Goal: Transaction & Acquisition: Book appointment/travel/reservation

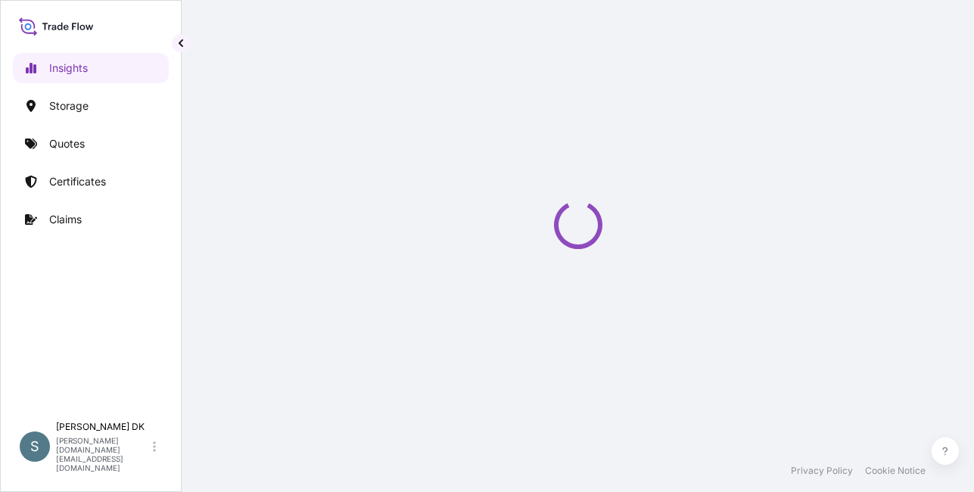
select select "2025"
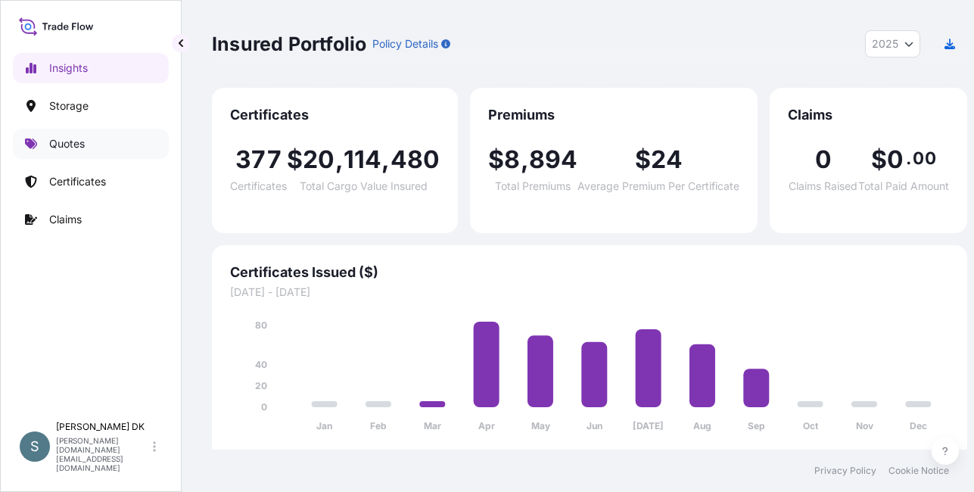
click at [81, 141] on p "Quotes" at bounding box center [67, 143] width 36 height 15
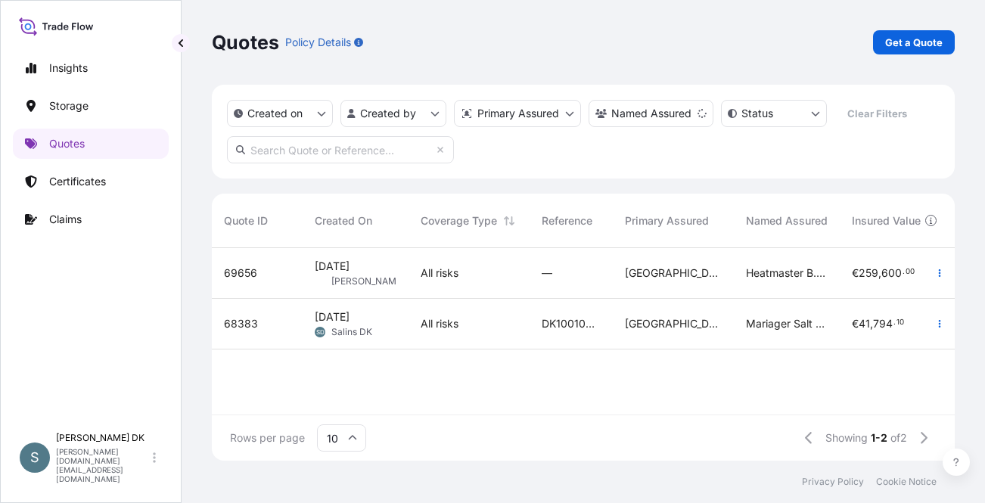
scroll to position [210, 732]
click at [901, 42] on p "Get a Quote" at bounding box center [913, 42] width 57 height 15
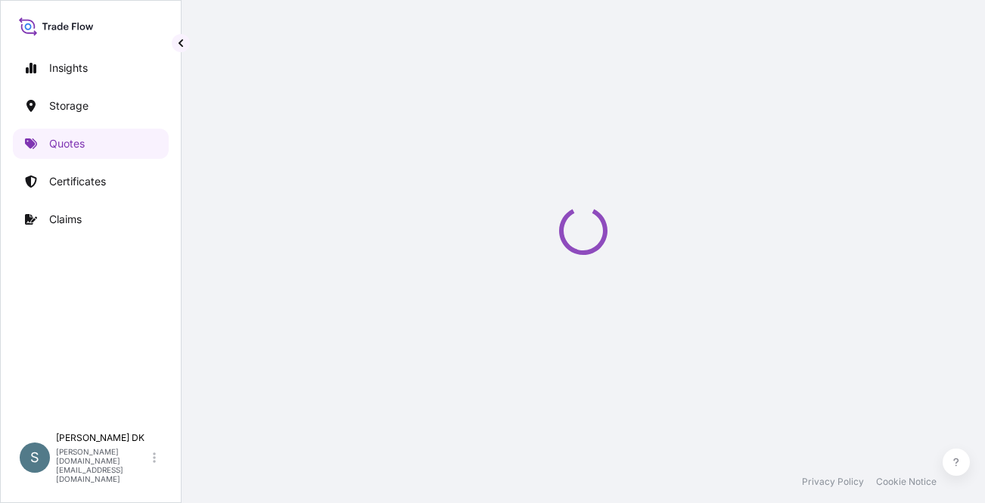
select select "Water"
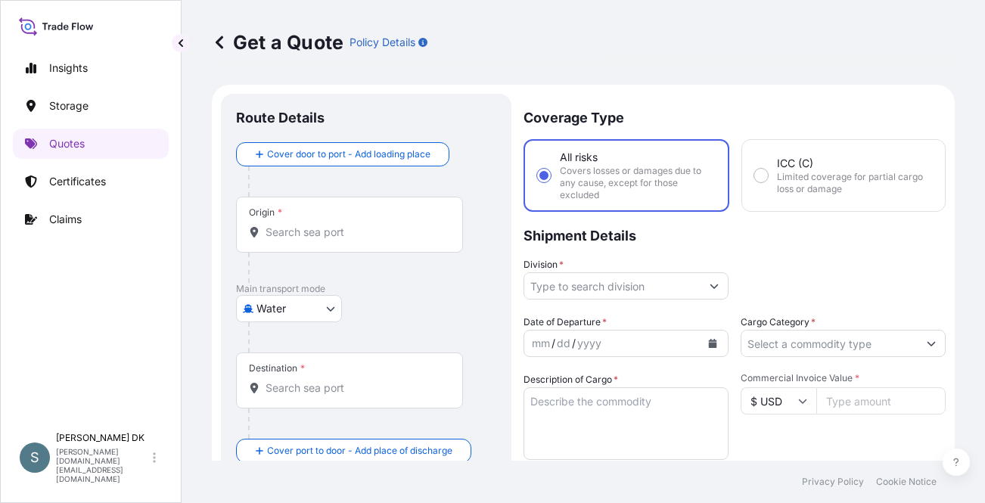
scroll to position [24, 0]
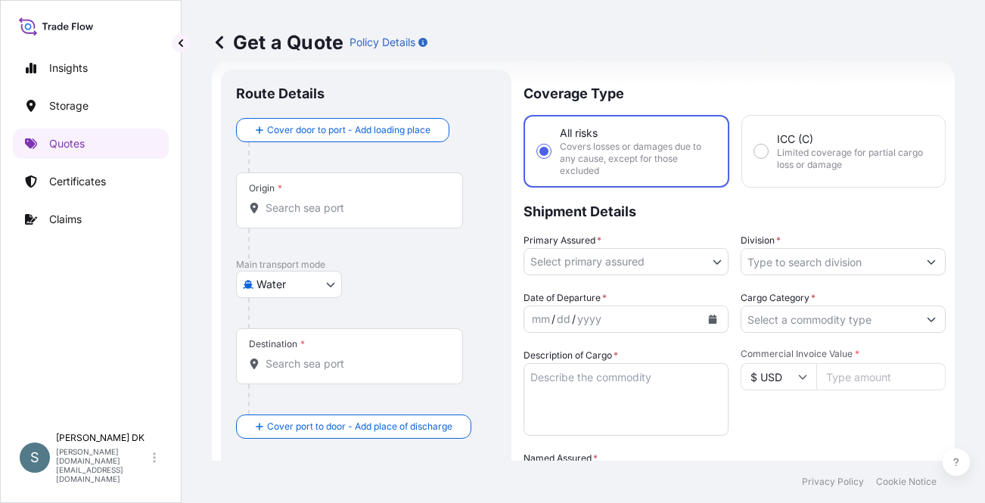
click at [370, 205] on input "Origin *" at bounding box center [355, 207] width 179 height 15
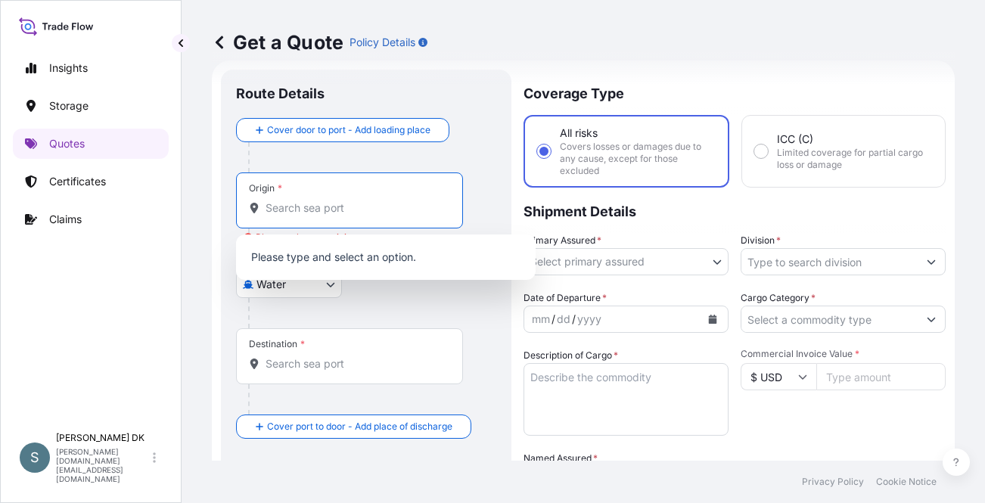
click at [363, 198] on div "Origin *" at bounding box center [349, 200] width 227 height 56
click at [363, 200] on input "Origin * Please select an origin" at bounding box center [355, 207] width 179 height 15
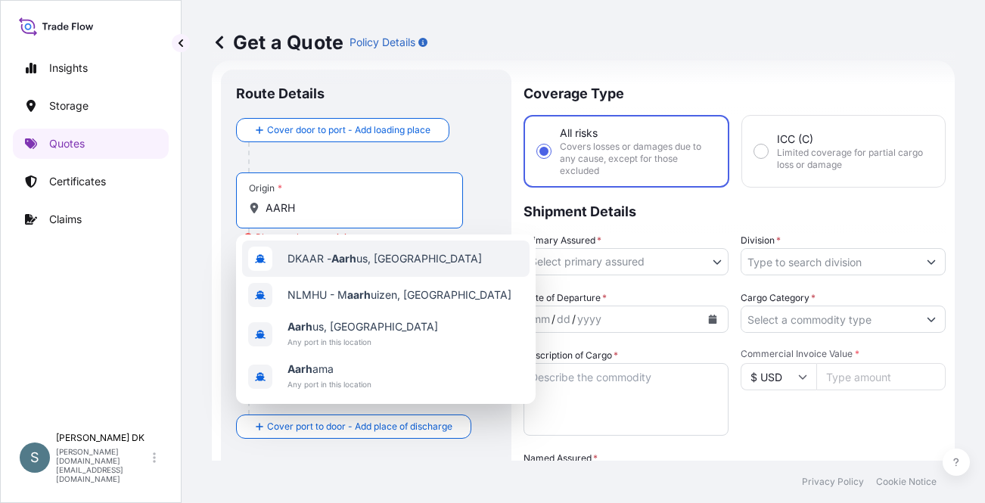
click at [368, 248] on div "DKAAR - Aarh us, [GEOGRAPHIC_DATA]" at bounding box center [385, 259] width 287 height 36
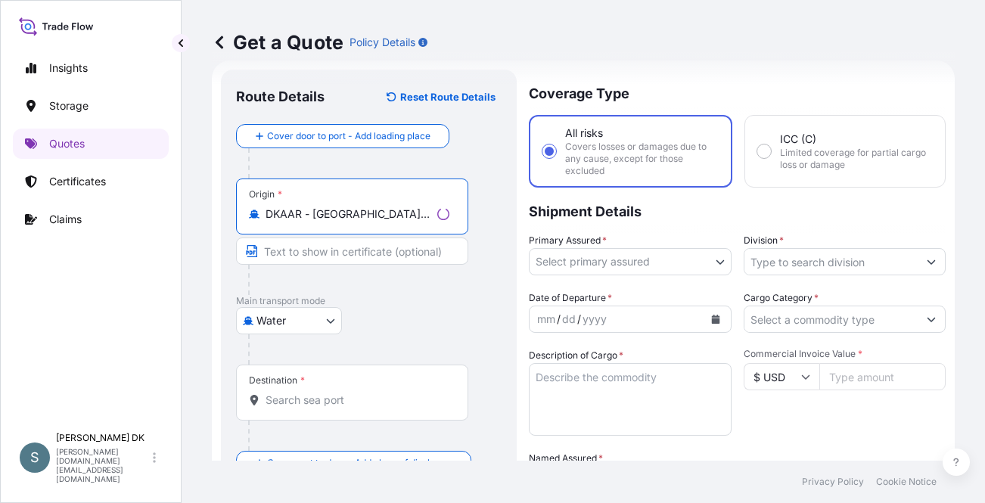
type input "DKAAR - [GEOGRAPHIC_DATA], [GEOGRAPHIC_DATA]"
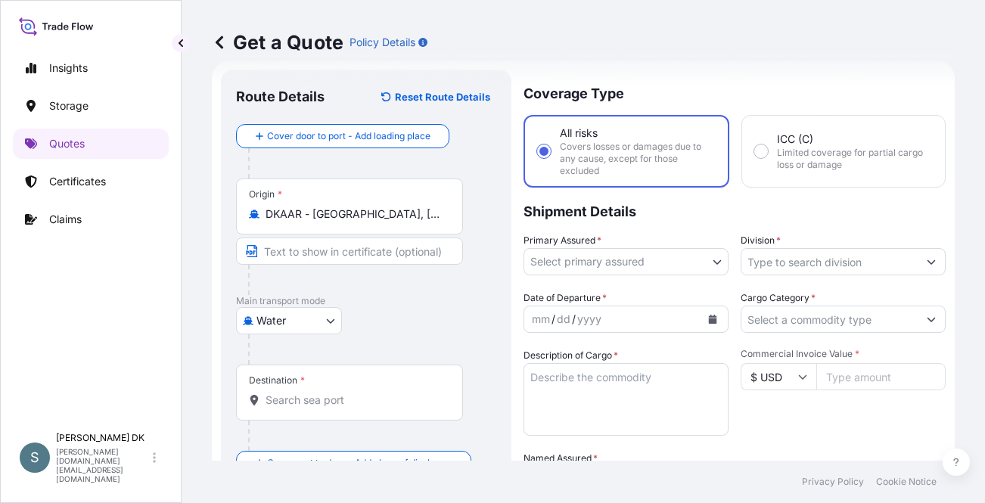
click at [365, 408] on div "Destination *" at bounding box center [349, 393] width 227 height 56
click at [365, 408] on input "Destination *" at bounding box center [355, 400] width 179 height 15
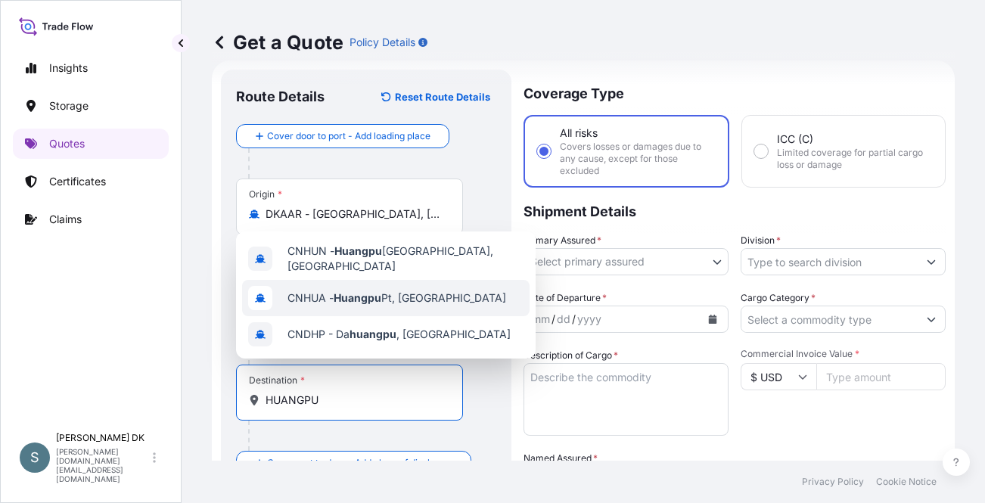
click at [390, 303] on span "CNHUA - Huangpu Pt, [GEOGRAPHIC_DATA]" at bounding box center [396, 297] width 219 height 15
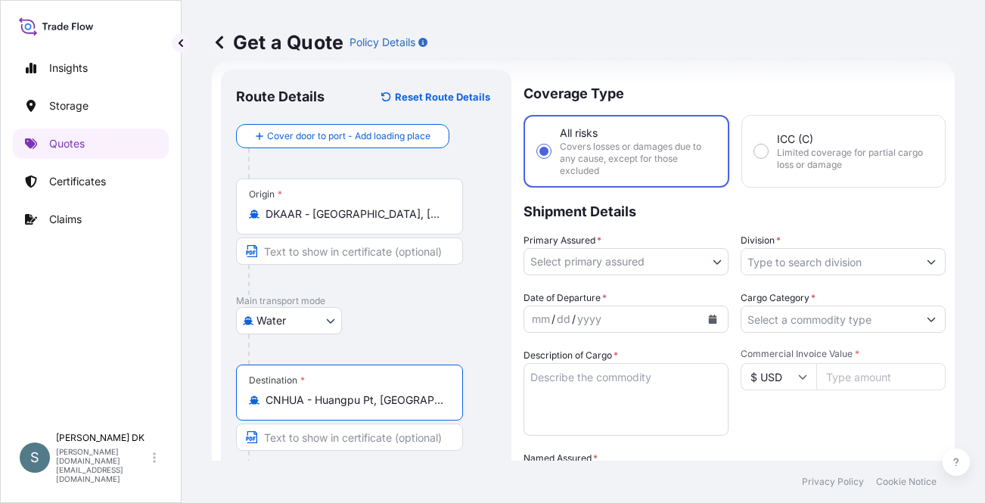
type input "CNHUA - Huangpu Pt, [GEOGRAPHIC_DATA]"
click at [421, 326] on div "Water Air Water Inland" at bounding box center [366, 320] width 260 height 27
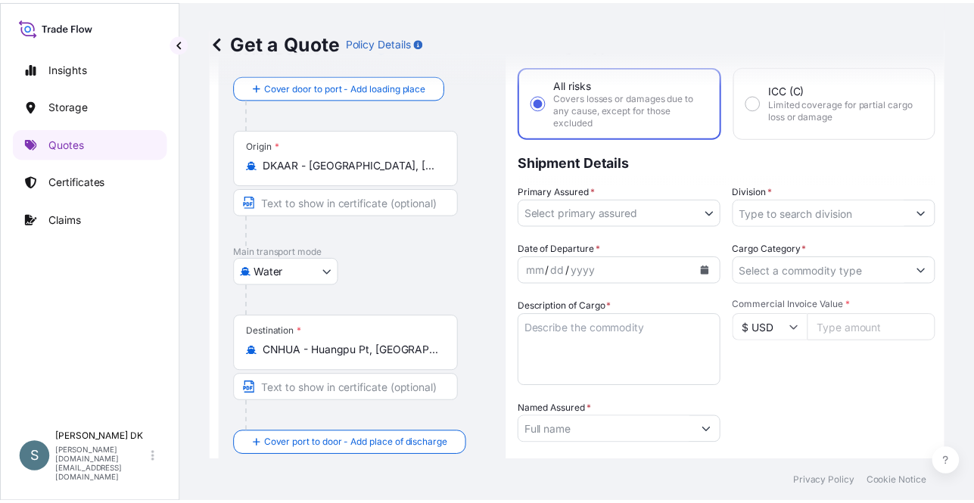
scroll to position [100, 0]
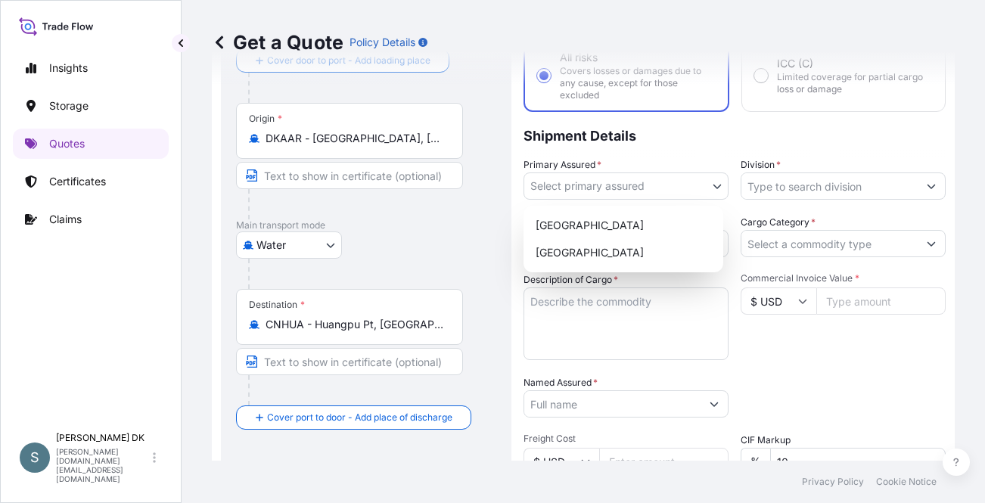
click at [573, 186] on body "Insights Storage Quotes Certificates Claims S [PERSON_NAME] DK [DOMAIN_NAME][EM…" at bounding box center [492, 251] width 985 height 503
click at [578, 228] on div "[GEOGRAPHIC_DATA]" at bounding box center [624, 225] width 188 height 27
select select "31589"
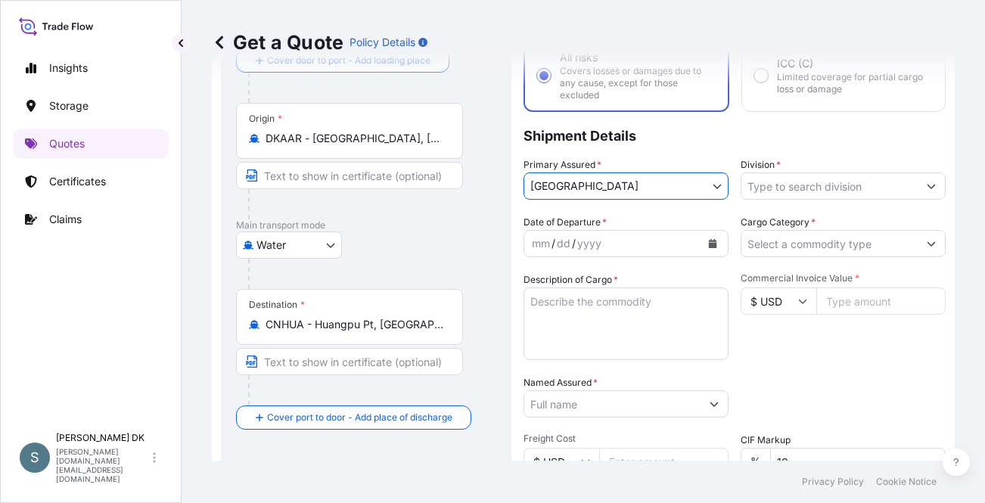
click at [776, 186] on input "Division *" at bounding box center [829, 185] width 176 height 27
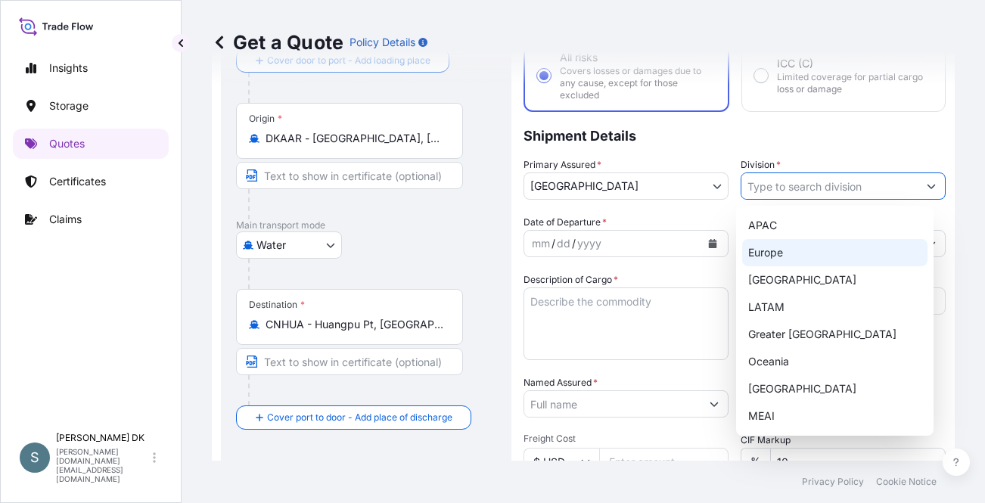
click at [782, 251] on div "Europe" at bounding box center [835, 252] width 186 height 27
type input "Europe"
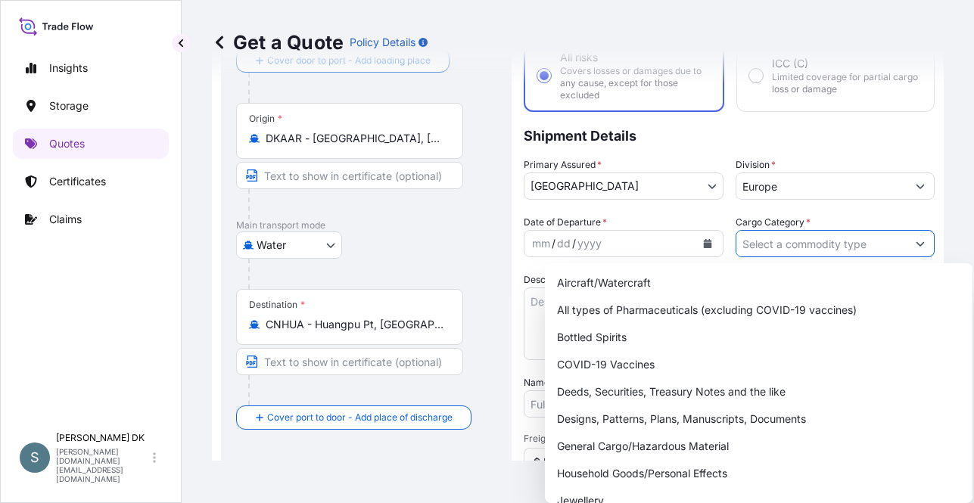
click at [782, 251] on input "Cargo Category *" at bounding box center [821, 243] width 171 height 27
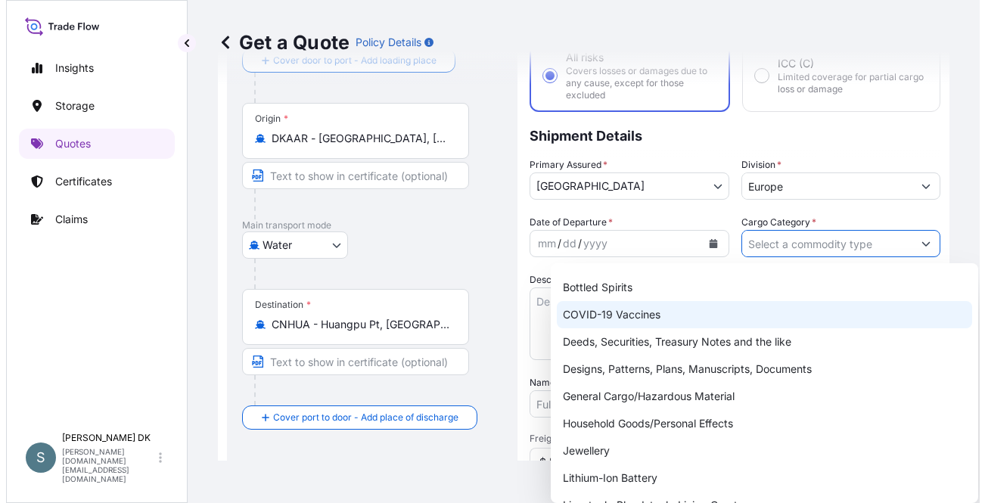
scroll to position [76, 0]
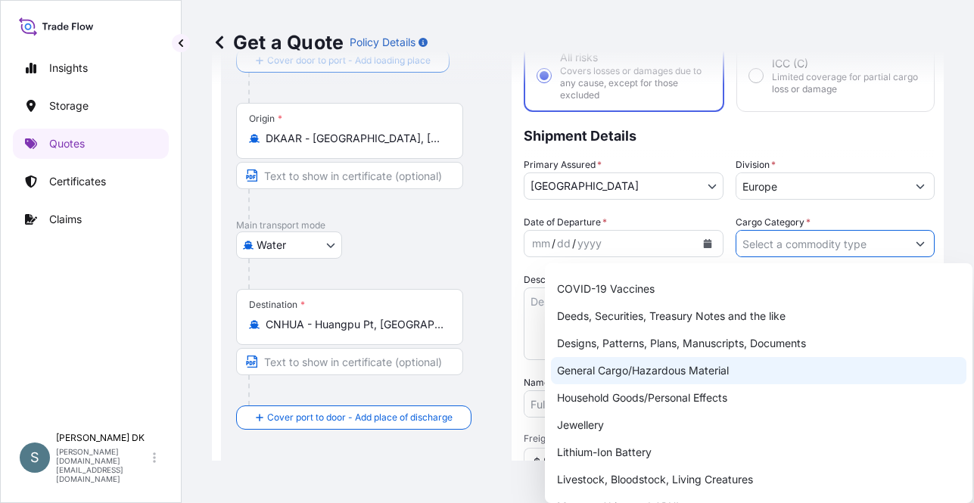
click at [698, 370] on div "General Cargo/Hazardous Material" at bounding box center [758, 370] width 415 height 27
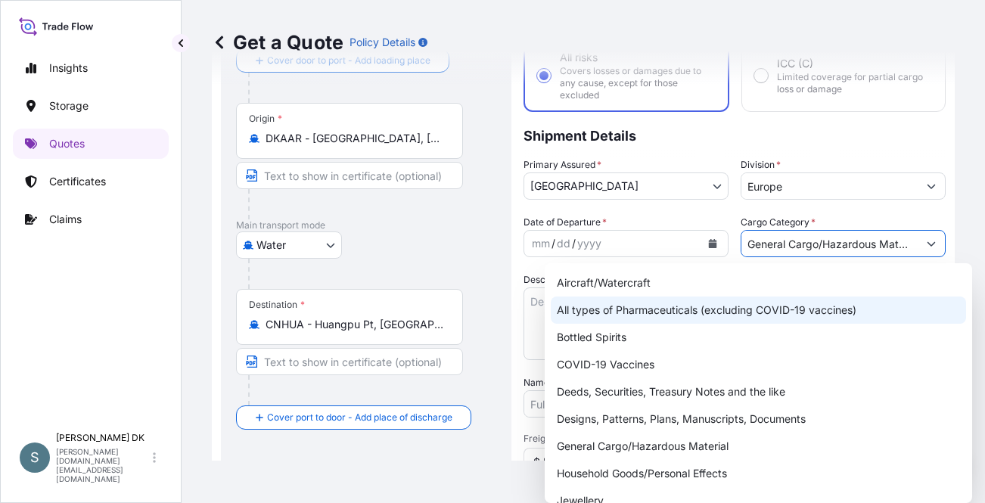
click at [650, 315] on div "All types of Pharmaceuticals (excluding COVID-19 vaccines)" at bounding box center [758, 310] width 415 height 27
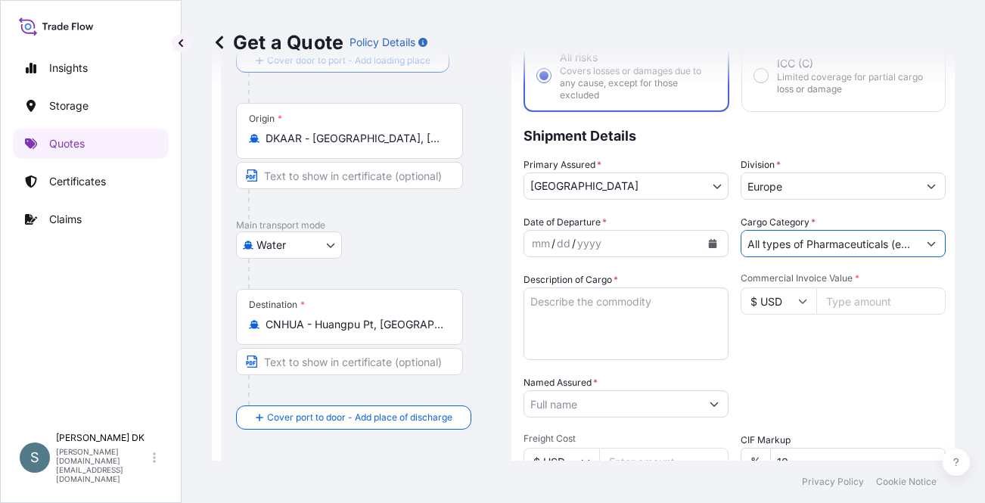
paste input "SANAL P+ CHINA, [MEDICAL_DATA], PHARMACEUTICAL QU"
type input "All types of Pharmaceuticals (excluding [MEDICAL_DATA] vaccines)SANAL P+ CHINA,…"
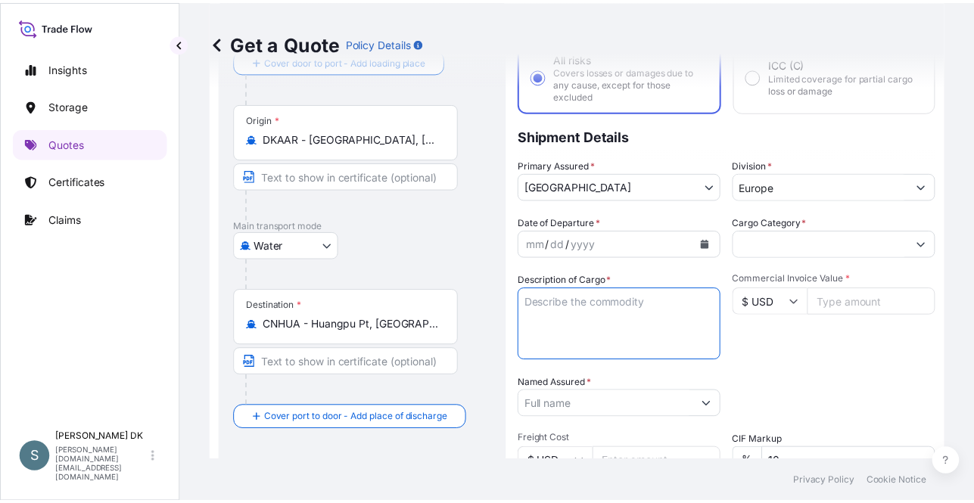
scroll to position [0, 0]
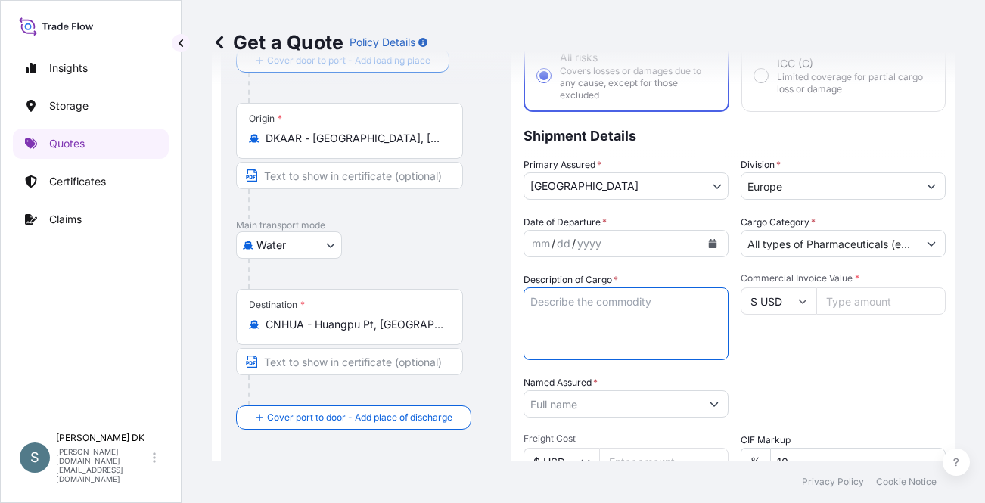
click at [651, 314] on textarea "Description of Cargo *" at bounding box center [625, 323] width 205 height 73
paste textarea "SANAL P+ CHINA, [MEDICAL_DATA], PHARMACEUTICAL QU"
type textarea "SANAL P+ CHINA, [MEDICAL_DATA], PHARMACEUTICAL QU"
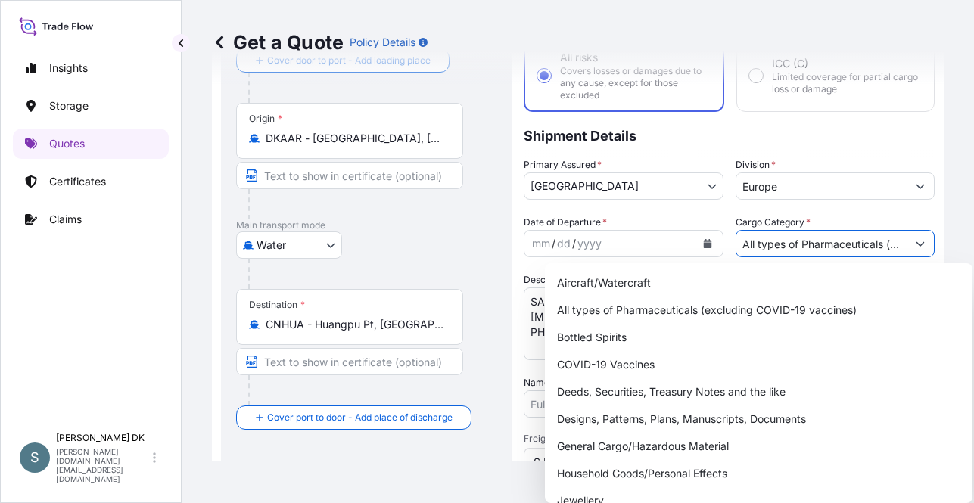
click at [797, 247] on input "All types of Pharmaceuticals (excluding [MEDICAL_DATA] vaccines)SANAL P+ CHINA,…" at bounding box center [821, 243] width 171 height 27
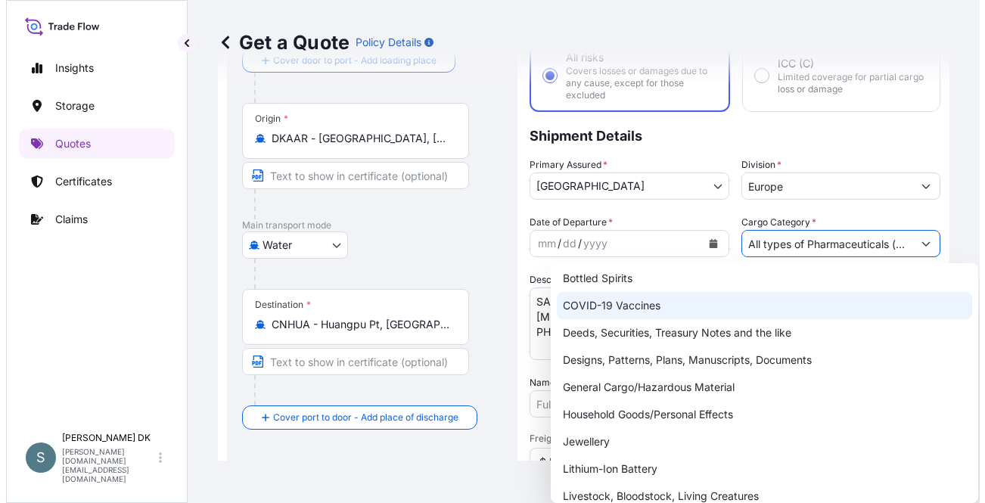
scroll to position [151, 0]
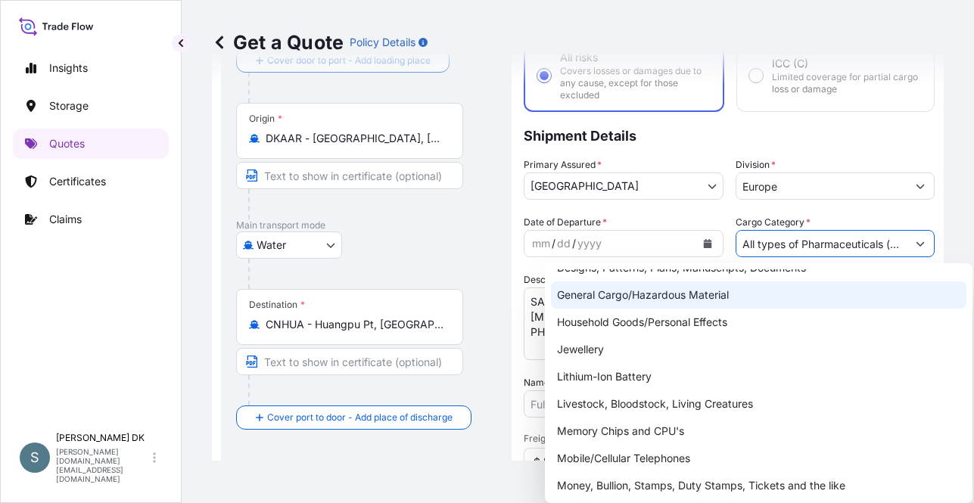
click at [632, 298] on div "General Cargo/Hazardous Material" at bounding box center [758, 294] width 415 height 27
type input "General Cargo/Hazardous Material"
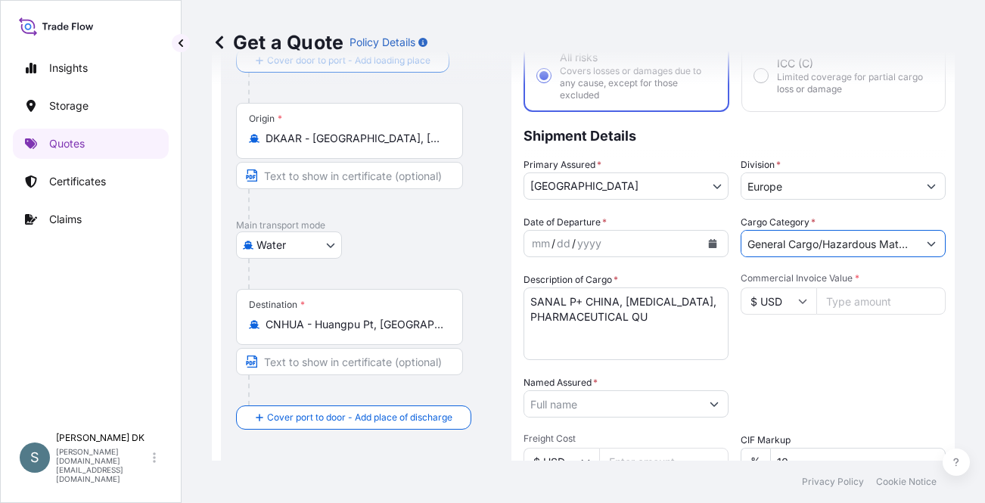
click at [709, 316] on textarea "SANAL P+ CHINA, [MEDICAL_DATA], PHARMACEUTICAL QU" at bounding box center [625, 323] width 205 height 73
type textarea "SANAL P+ CHINA, [MEDICAL_DATA], PHARMACEUTICAL QUALITY"
click at [840, 307] on input "Commercial Invoice Value *" at bounding box center [880, 300] width 129 height 27
type input "60637.50"
click at [834, 374] on div "Date of Departure * mm / dd / yyyy Cargo Category * General Cargo/Hazardous Mat…" at bounding box center [734, 402] width 422 height 375
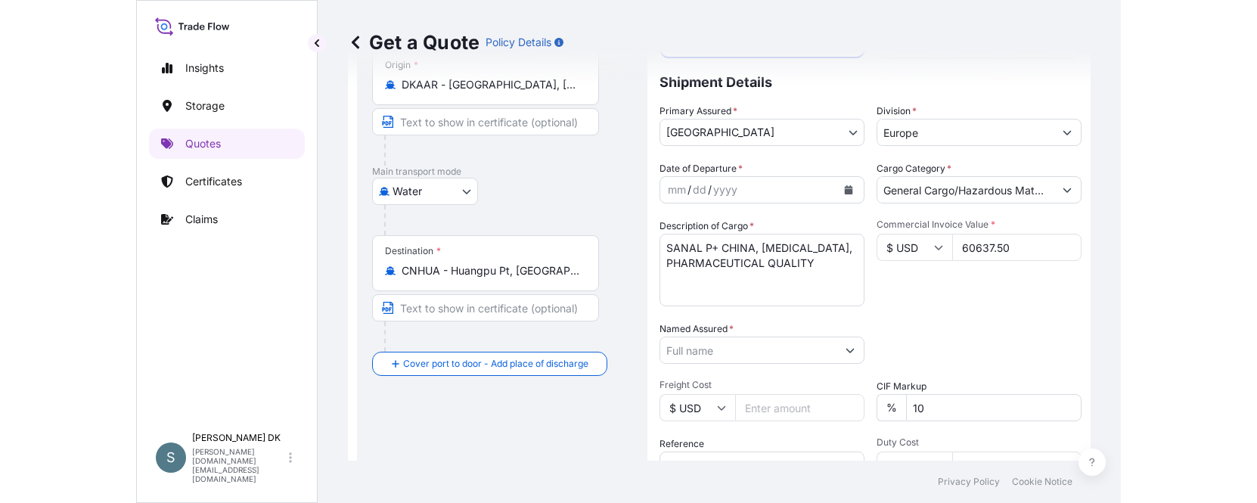
scroll to position [251, 0]
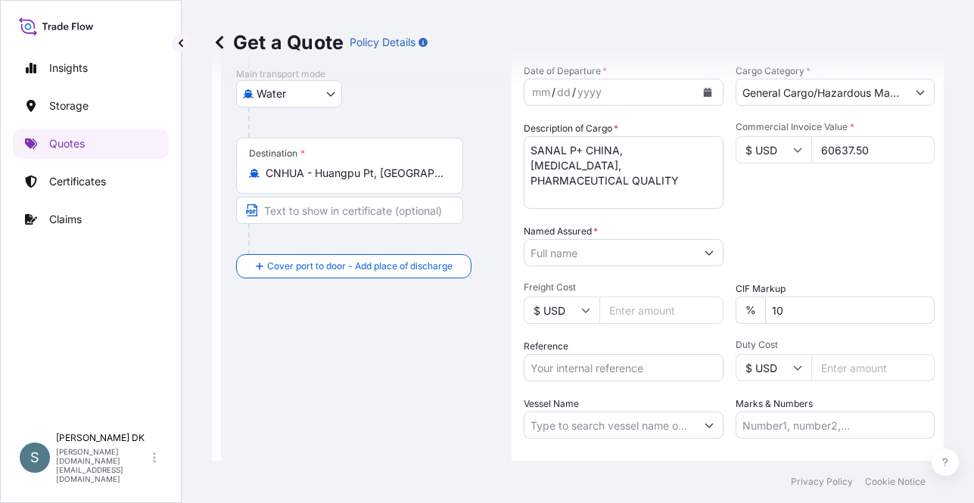
click at [679, 259] on input "Named Assured *" at bounding box center [609, 252] width 171 height 27
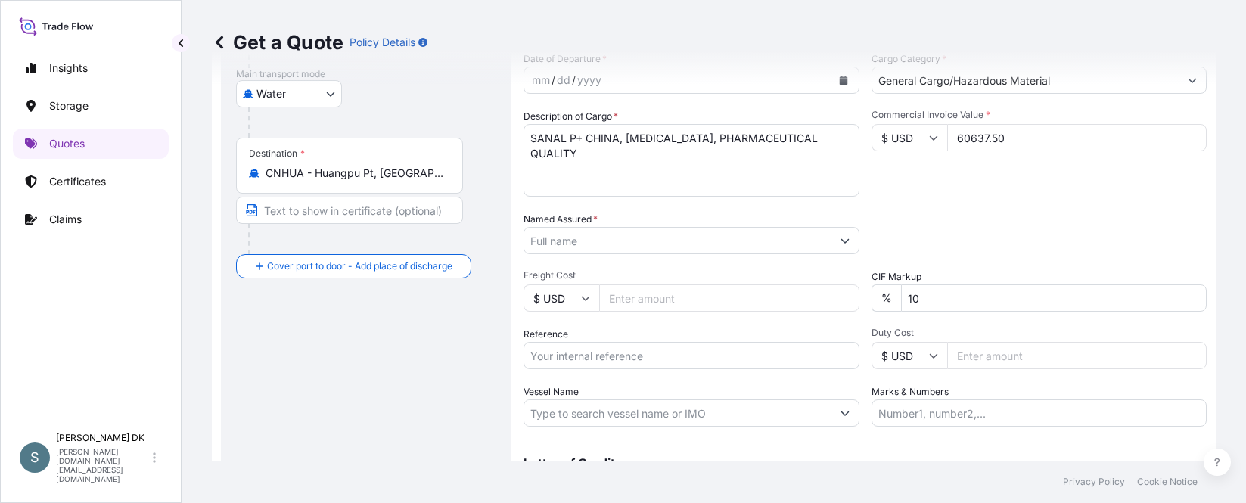
click at [385, 427] on div "Route Details Reset Route Details Cover door to port - Add loading place Place …" at bounding box center [366, 191] width 260 height 666
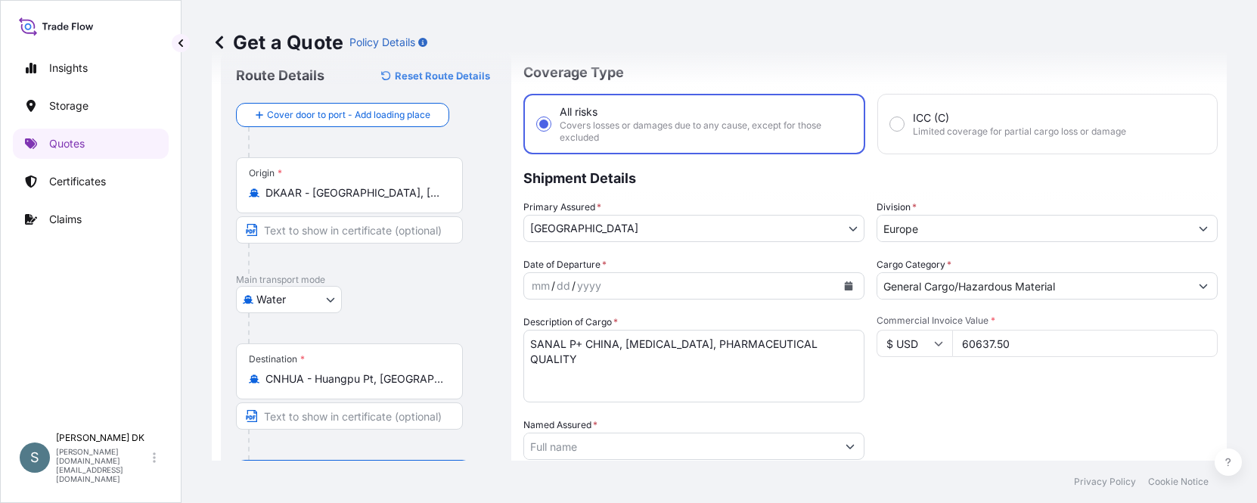
scroll to position [24, 0]
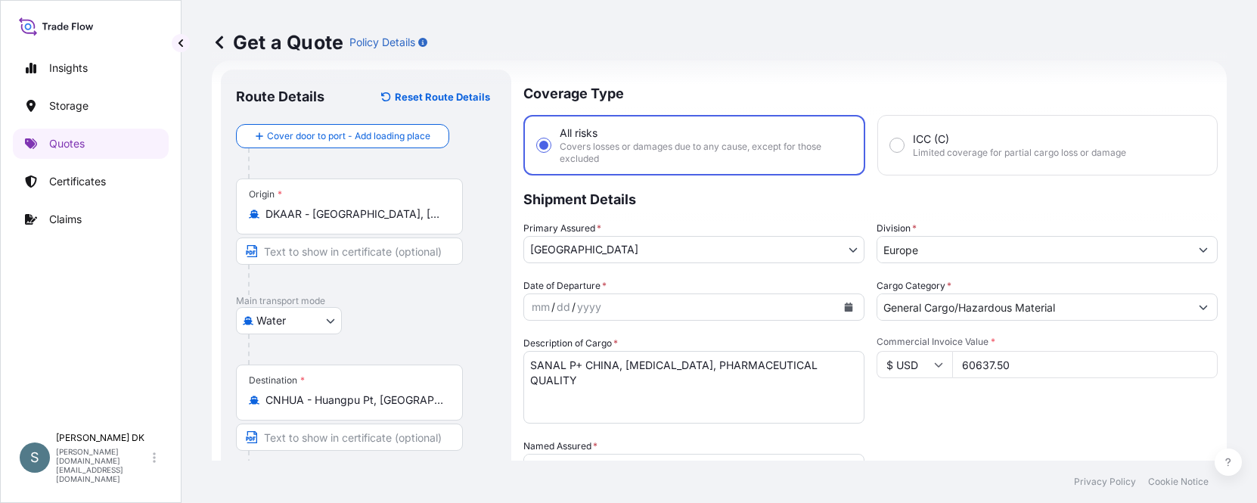
click at [492, 452] on div "Destination * CNHUA - Huangpu Pt, [GEOGRAPHIC_DATA]" at bounding box center [366, 423] width 260 height 117
click at [702, 485] on footer "Privacy Policy Cookie Notice" at bounding box center [720, 482] width 1076 height 42
click at [781, 438] on div "Date of Departure * mm / dd / yyyy Cargo Category * General Cargo/Hazardous Mat…" at bounding box center [870, 465] width 694 height 375
click at [984, 76] on div "Get a Quote Policy Details" at bounding box center [719, 42] width 1015 height 85
click at [984, 216] on p "Shipment Details" at bounding box center [870, 198] width 694 height 45
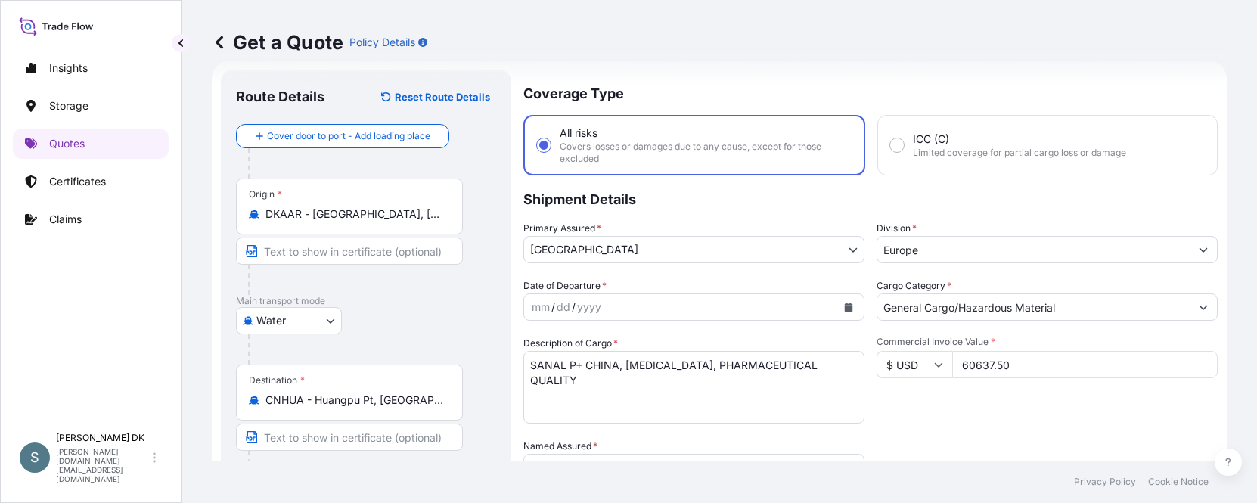
click at [910, 424] on div "Date of Departure * mm / dd / yyyy Cargo Category * General Cargo/Hazardous Mat…" at bounding box center [870, 465] width 694 height 375
click at [624, 485] on footer "Privacy Policy Cookie Notice" at bounding box center [720, 482] width 1076 height 42
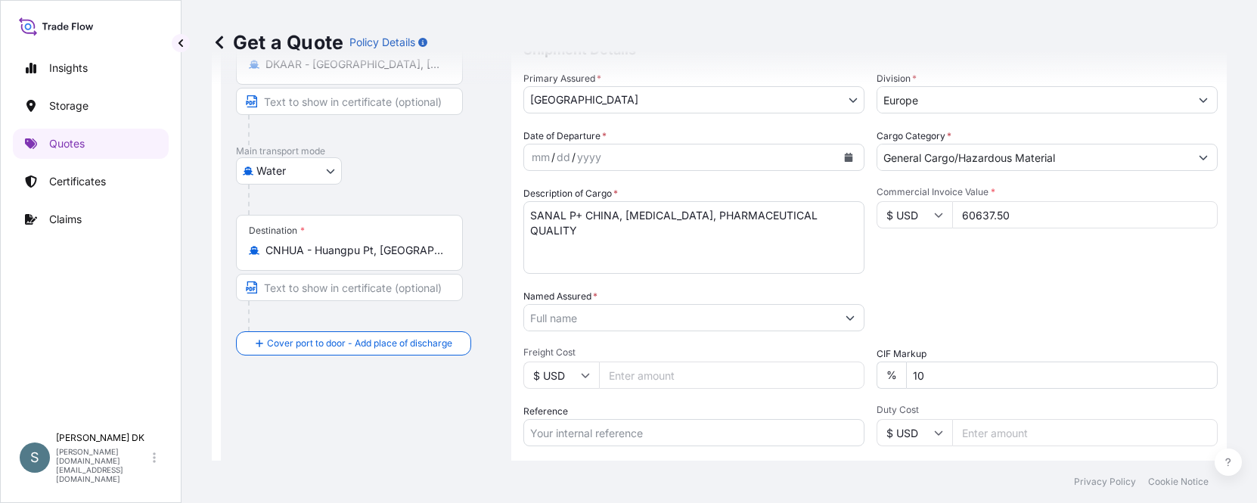
scroll to position [176, 0]
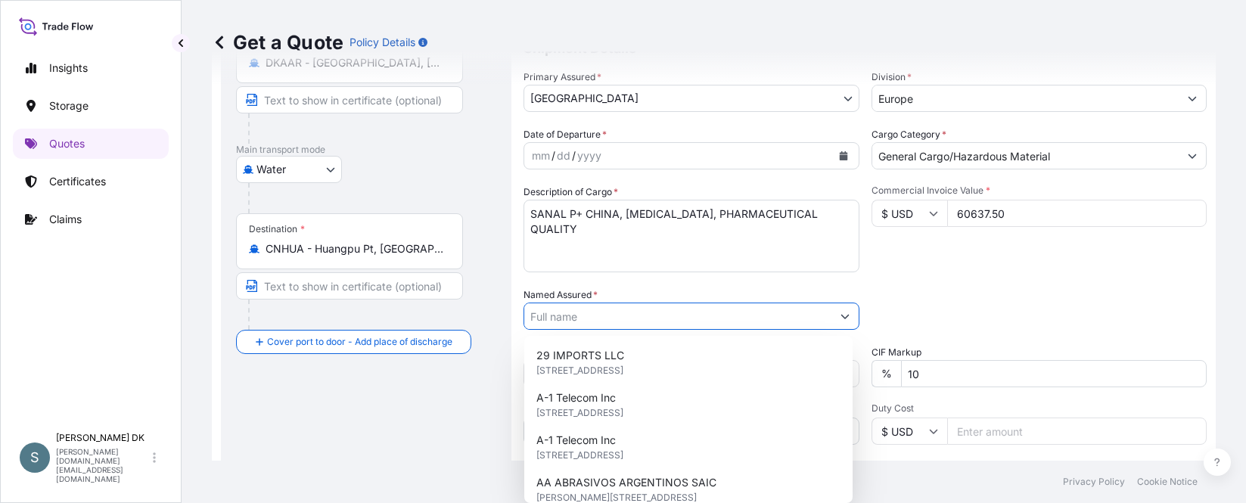
click at [655, 319] on input "Named Assured *" at bounding box center [677, 316] width 307 height 27
paste input "MARIAGER SALT SPECIALTIES A/S"
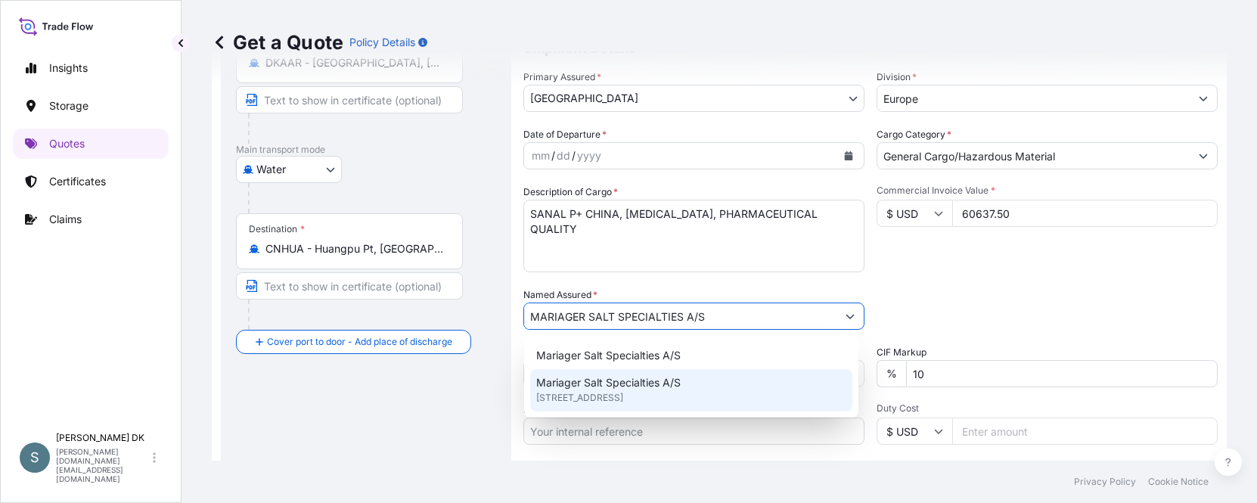
click at [659, 384] on span "Mariager Salt Specialties A/S" at bounding box center [608, 382] width 144 height 15
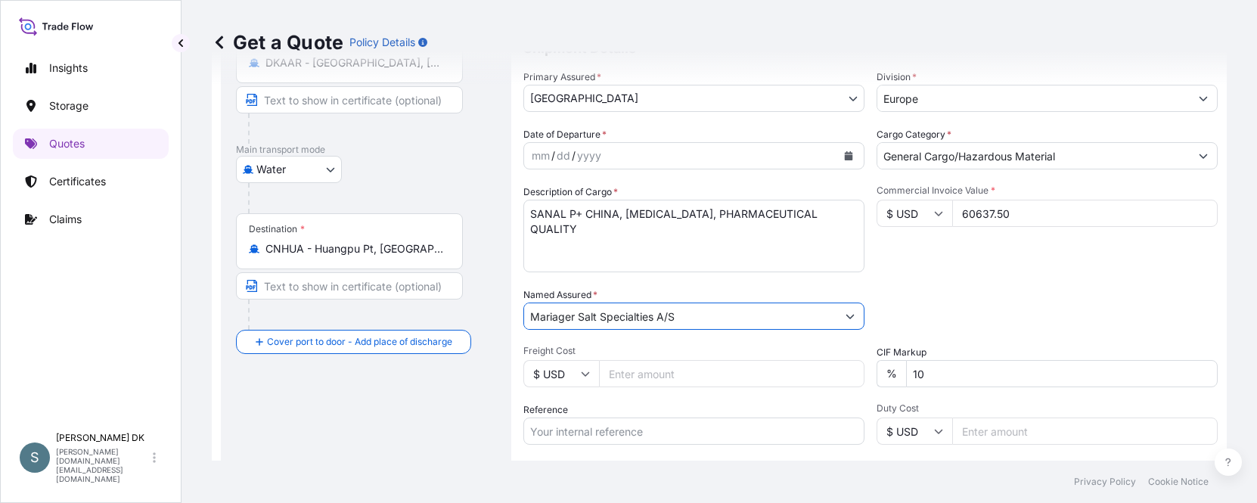
type input "Mariager Salt Specialties A/S"
click at [933, 294] on div "Packing Category Type to search a container mode Please select a primary mode o…" at bounding box center [1047, 308] width 341 height 42
click at [984, 404] on span "Duty Cost" at bounding box center [1047, 408] width 341 height 12
click at [984, 418] on input "Duty Cost" at bounding box center [1085, 431] width 266 height 27
click at [614, 424] on input "Reference" at bounding box center [693, 431] width 341 height 27
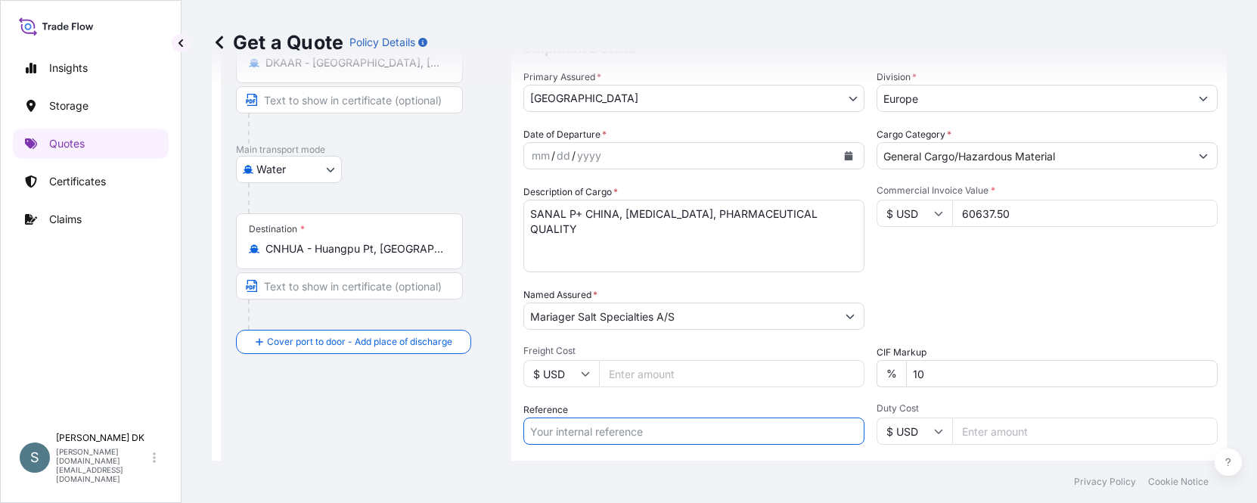
paste input "DK1001021229"
click at [984, 306] on div "Packing Category Type to search a container mode Please select a primary mode o…" at bounding box center [1047, 308] width 341 height 42
click at [635, 431] on input "DK1001021229 -" at bounding box center [693, 431] width 341 height 27
paste input "2612429"
type input "DK1001021229 - 2612429"
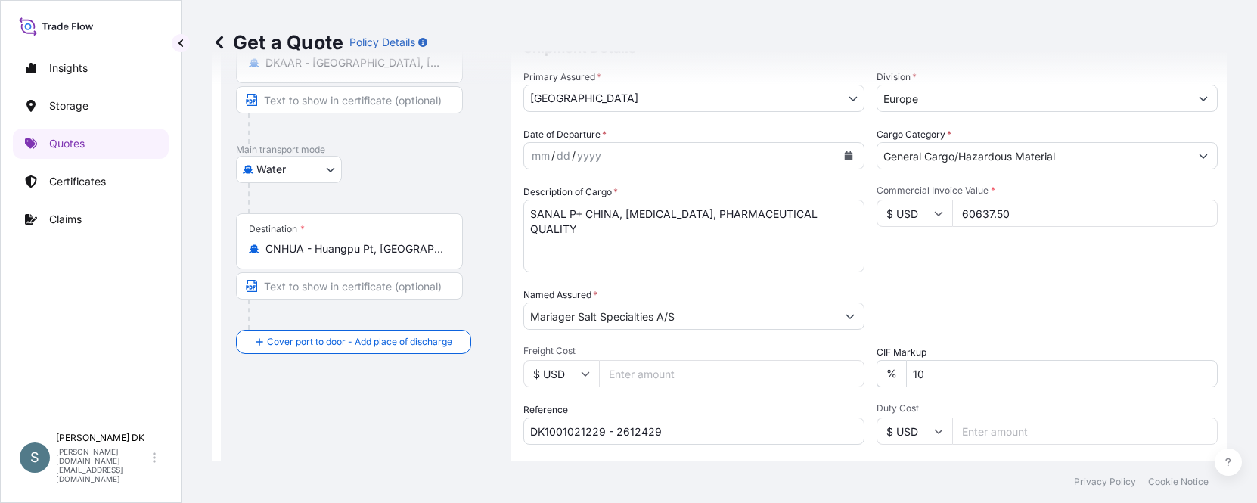
click at [519, 468] on footer "Privacy Policy Cookie Notice" at bounding box center [720, 482] width 1076 height 42
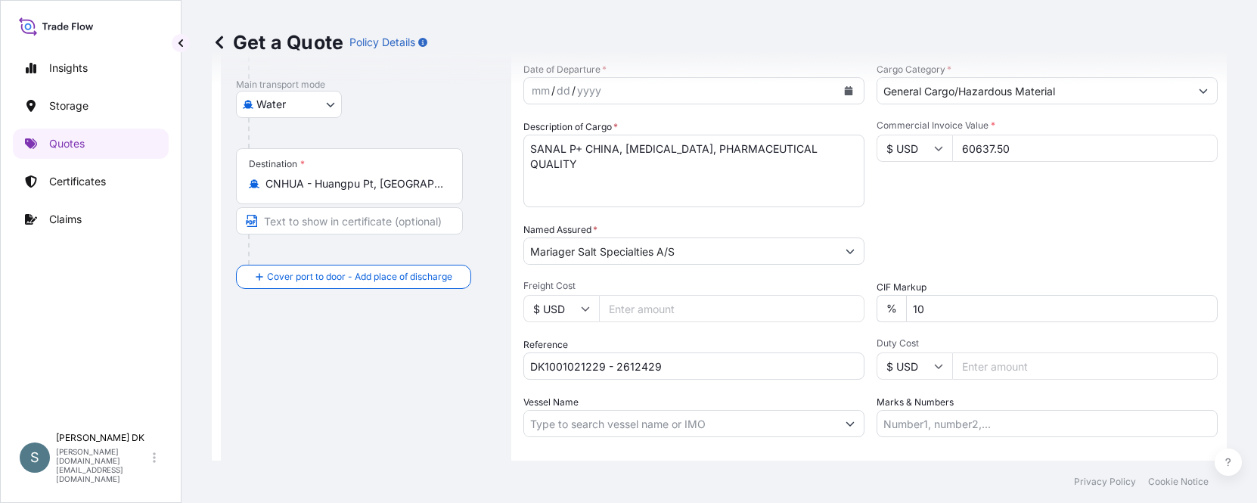
scroll to position [327, 0]
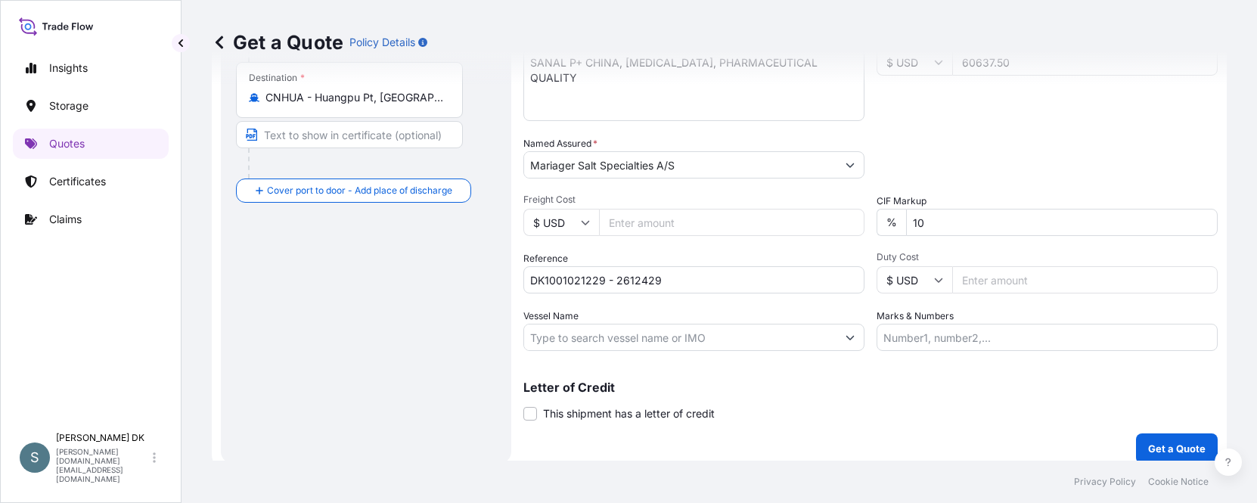
click at [623, 333] on input "Vessel Name" at bounding box center [680, 337] width 312 height 27
paste input "VALENCIA EXPRESS"
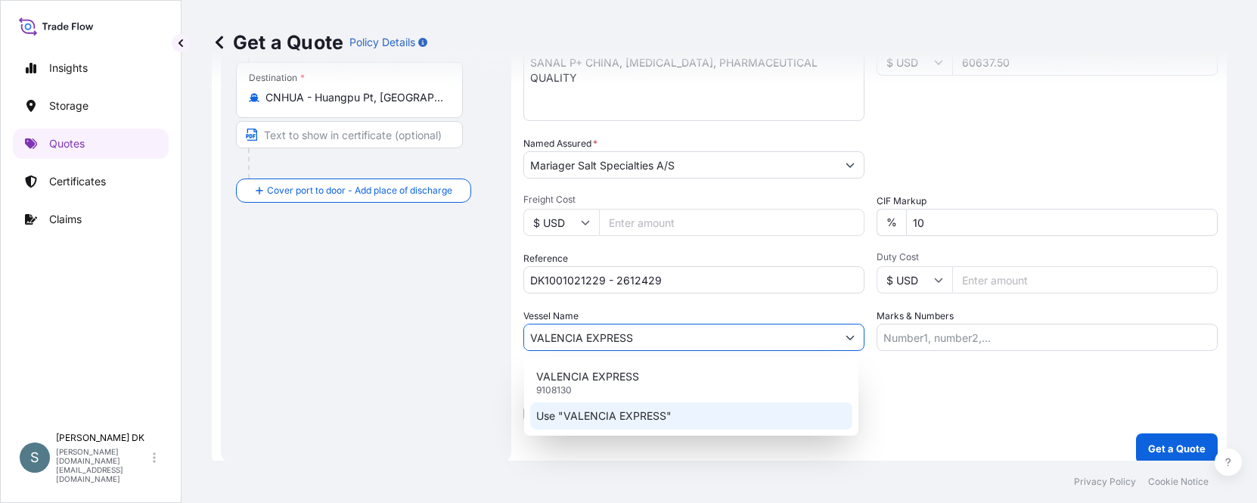
click at [607, 414] on p "Use "VALENCIA EXPRESS"" at bounding box center [603, 416] width 135 height 15
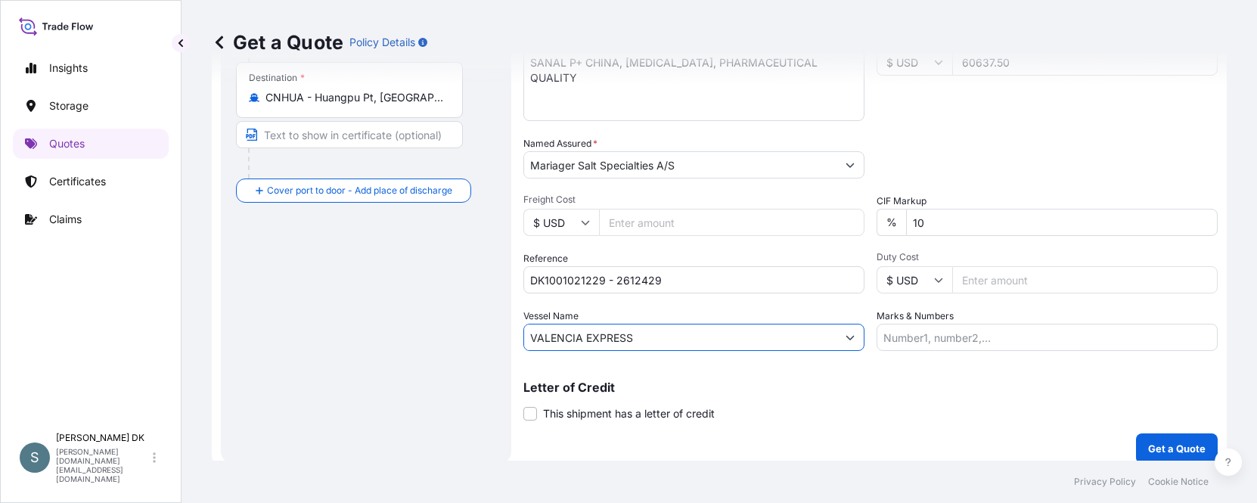
type input "VALENCIA EXPRESS"
click at [390, 422] on div "Route Details Reset Route Details Cover door to port - Add loading place Place …" at bounding box center [366, 115] width 260 height 666
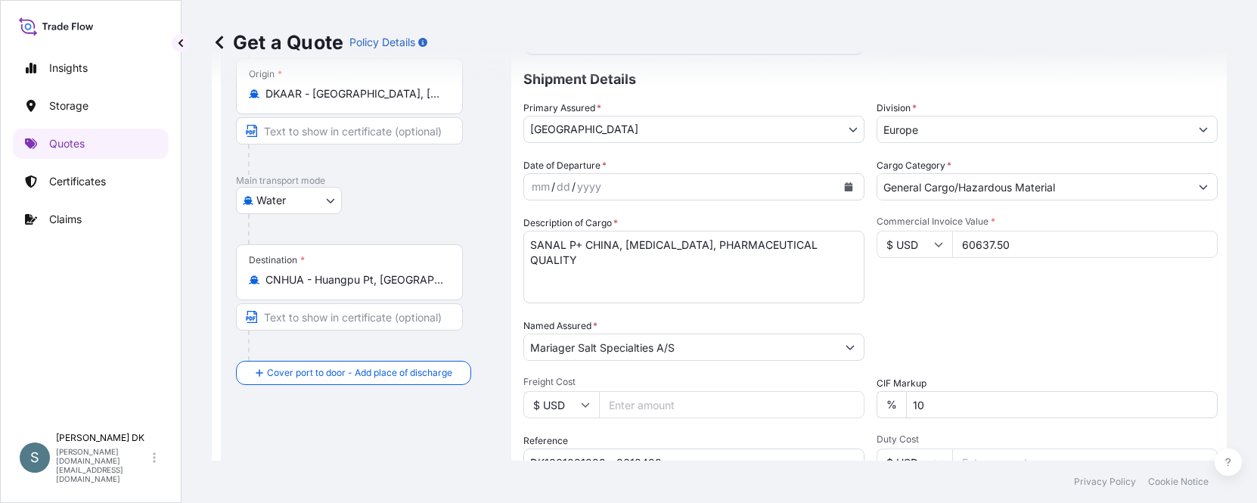
scroll to position [100, 0]
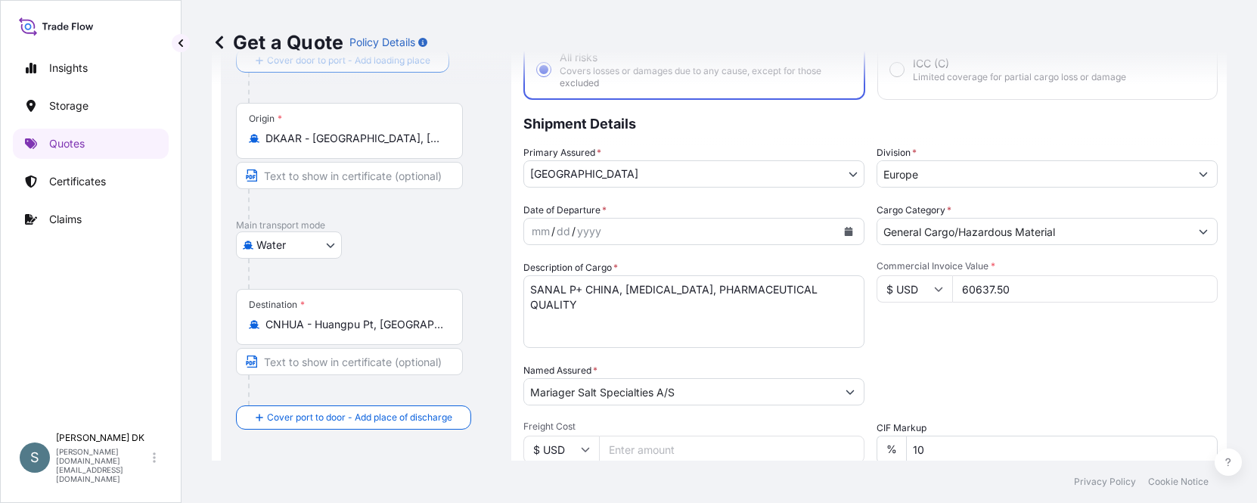
click at [845, 235] on icon "Calendar" at bounding box center [849, 231] width 8 height 9
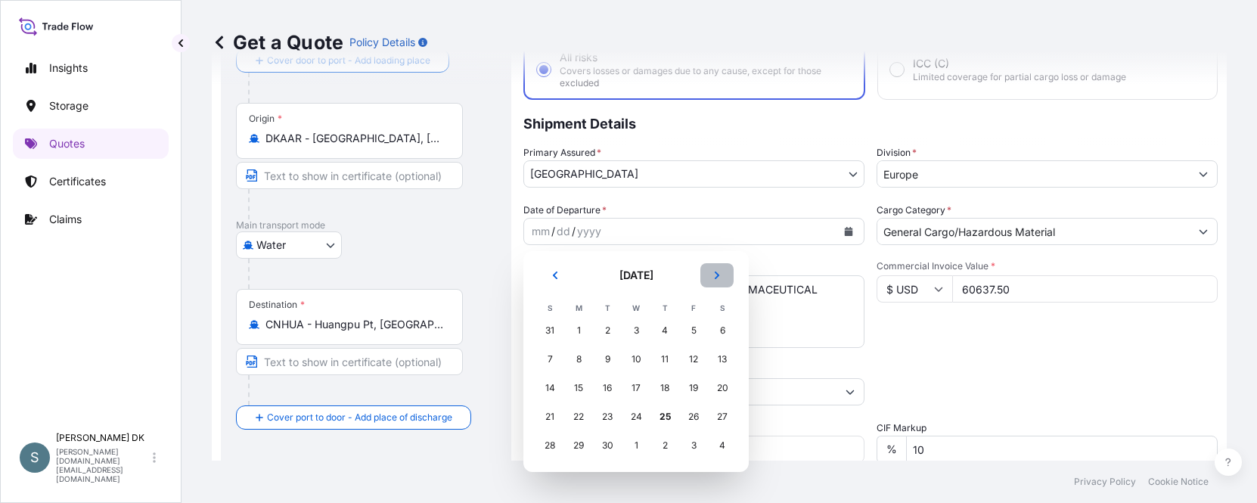
click at [718, 265] on button "Next" at bounding box center [717, 275] width 33 height 24
click at [635, 334] on div "1" at bounding box center [636, 330] width 27 height 27
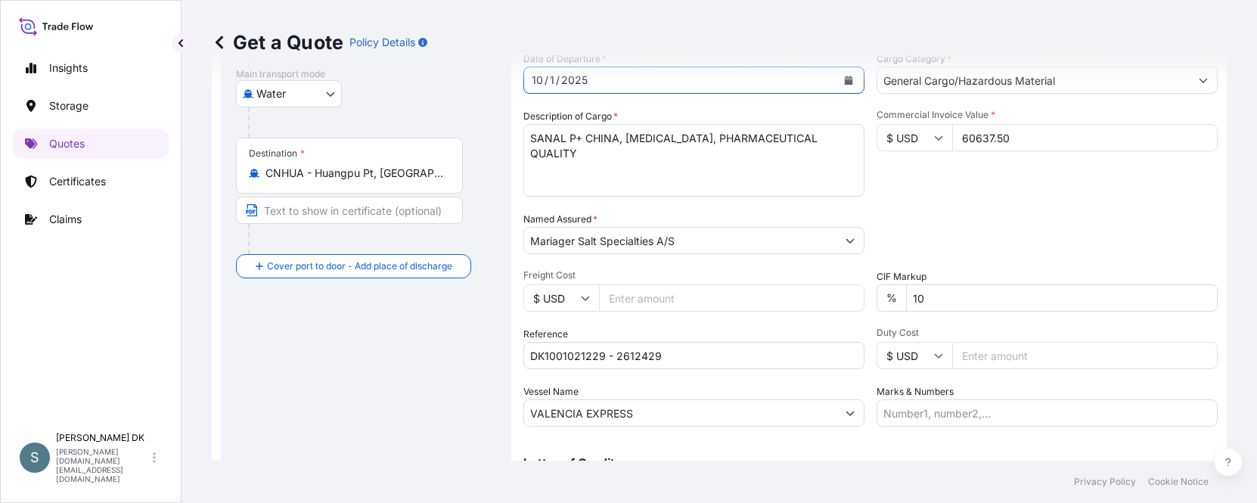
scroll to position [327, 0]
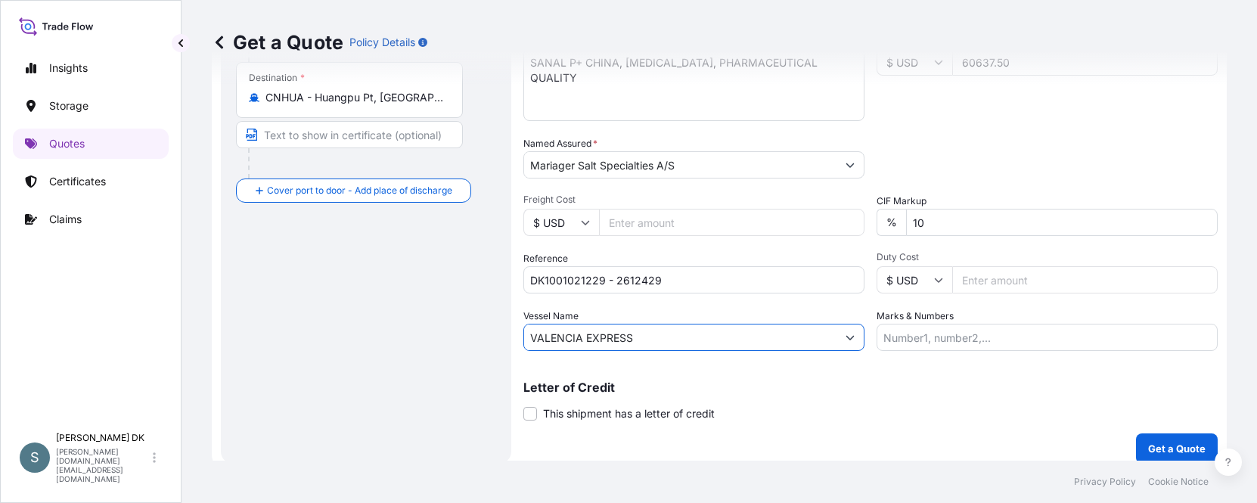
drag, startPoint x: 707, startPoint y: 343, endPoint x: 376, endPoint y: 328, distance: 331.0
click at [376, 328] on form "Route Details Reset Route Details Cover door to port - Add loading place Place …" at bounding box center [719, 115] width 1015 height 715
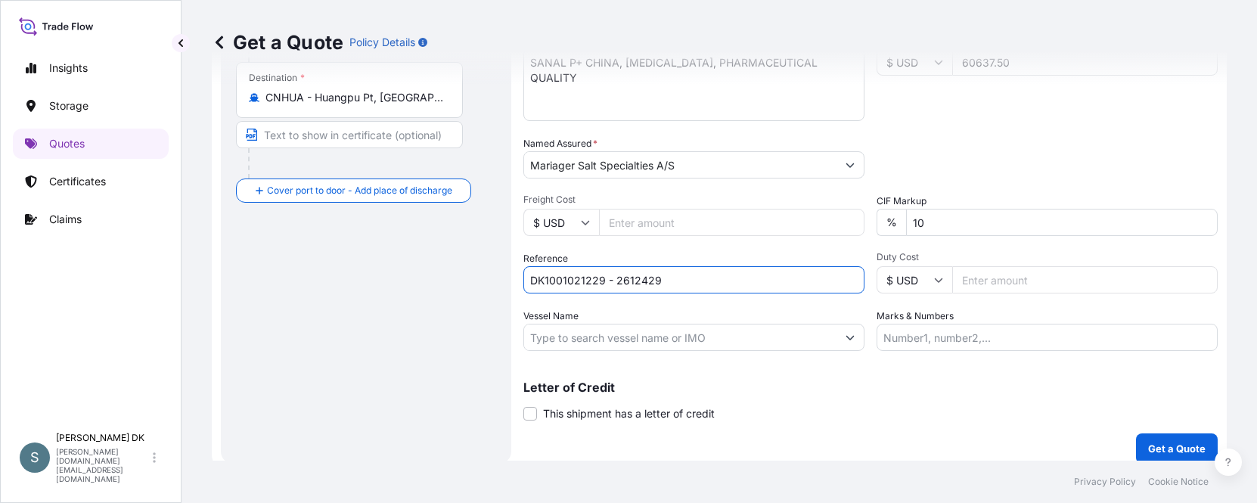
drag, startPoint x: 668, startPoint y: 276, endPoint x: 475, endPoint y: 276, distance: 192.9
click at [475, 276] on form "Route Details Reset Route Details Cover door to port - Add loading place Place …" at bounding box center [719, 115] width 1015 height 715
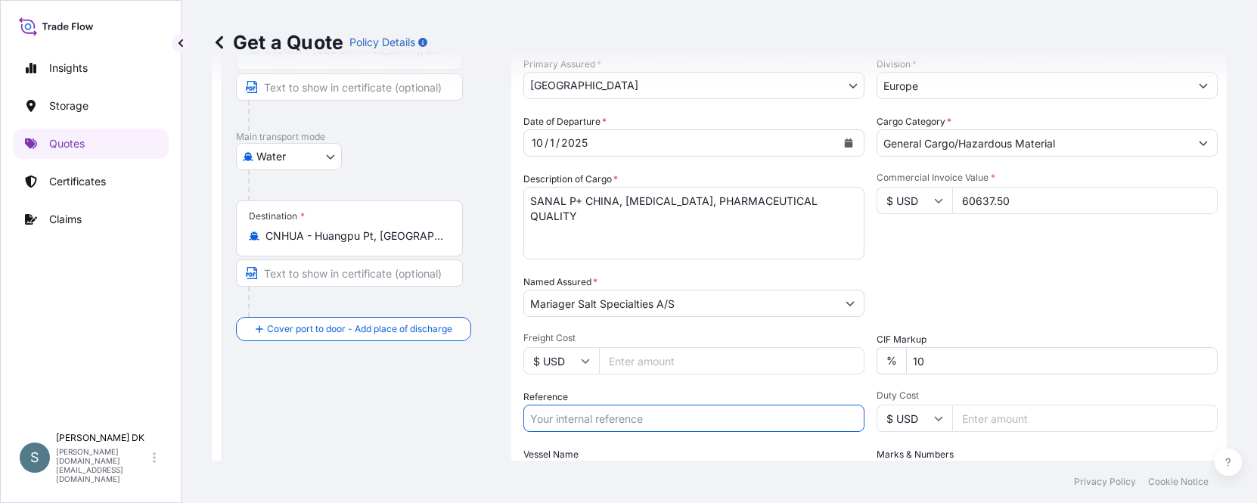
scroll to position [188, 0]
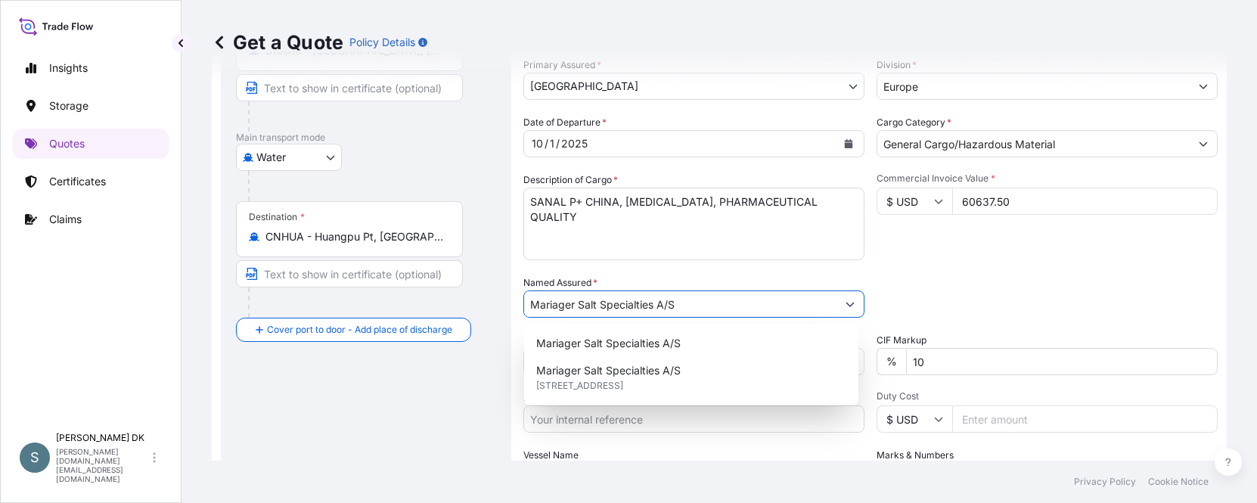
drag, startPoint x: 692, startPoint y: 309, endPoint x: 525, endPoint y: 308, distance: 167.2
click at [525, 308] on input "Mariager Salt Specialties A/S" at bounding box center [680, 303] width 312 height 27
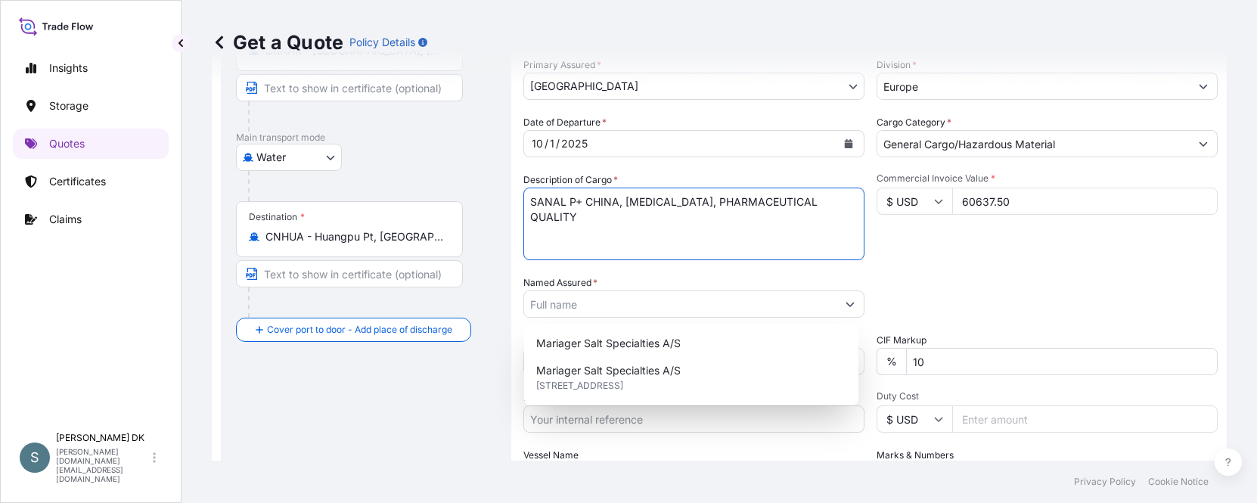
drag, startPoint x: 642, startPoint y: 222, endPoint x: 422, endPoint y: 144, distance: 233.5
click at [422, 144] on form "Route Details Reset Route Details Cover door to port - Add loading place Place …" at bounding box center [719, 254] width 1015 height 715
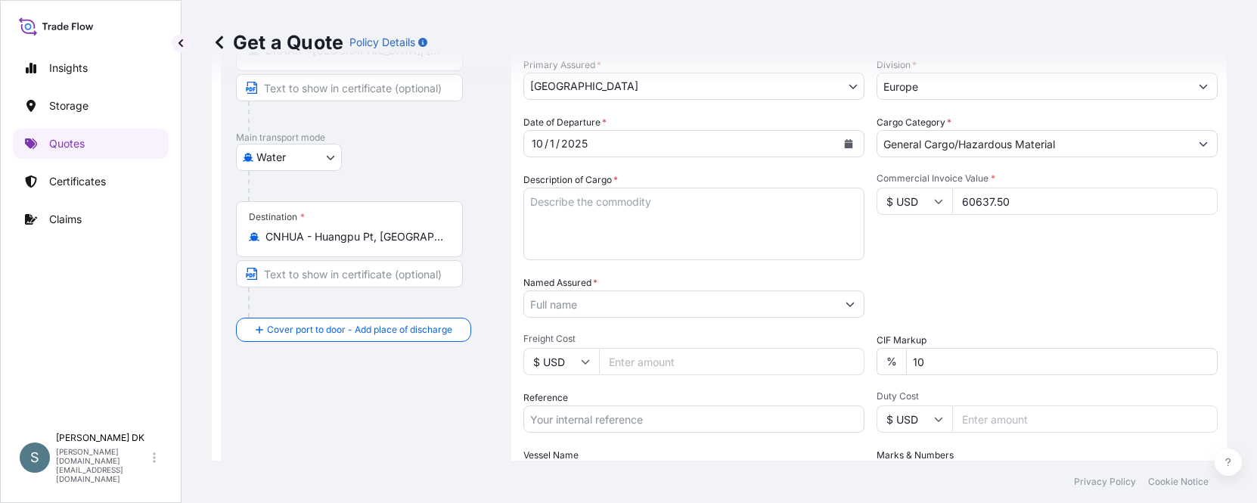
drag, startPoint x: 1076, startPoint y: 196, endPoint x: 787, endPoint y: 189, distance: 289.8
click at [787, 189] on div "Date of Departure * [DATE] Cargo Category * General Cargo/Hazardous Material De…" at bounding box center [870, 302] width 694 height 375
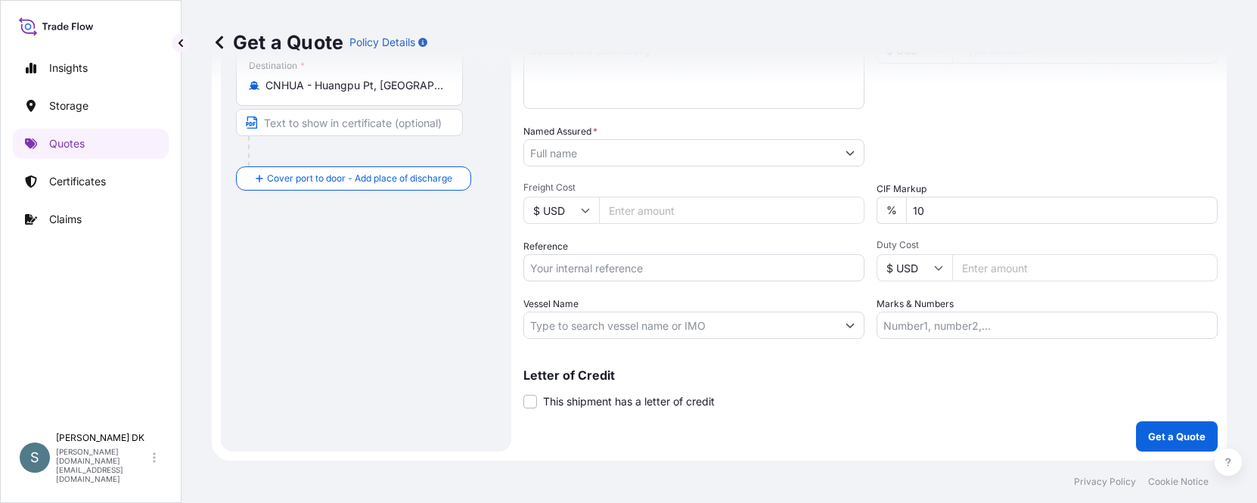
scroll to position [0, 0]
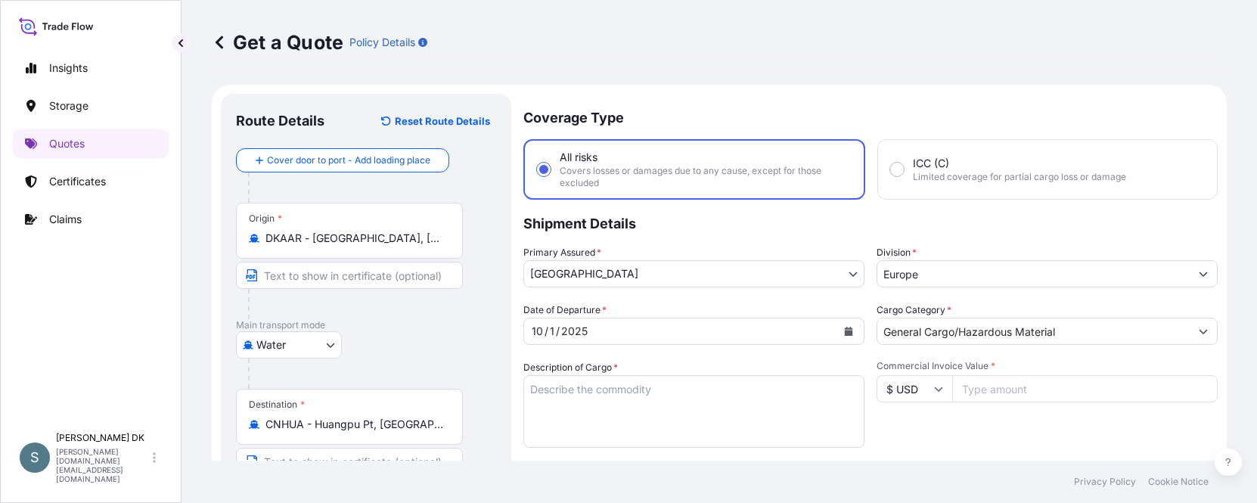
click at [223, 42] on icon at bounding box center [219, 42] width 15 height 15
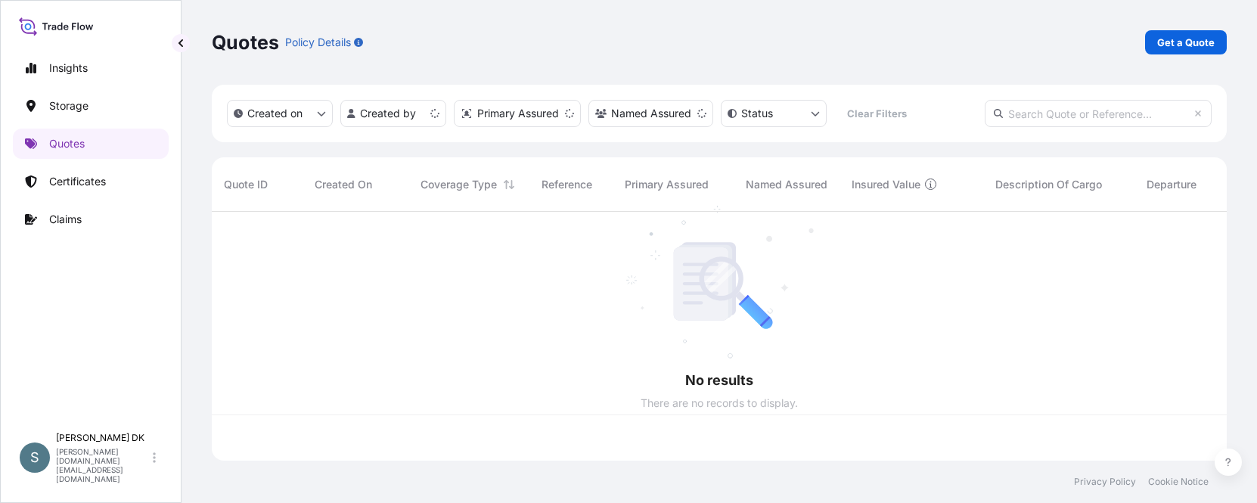
scroll to position [246, 1004]
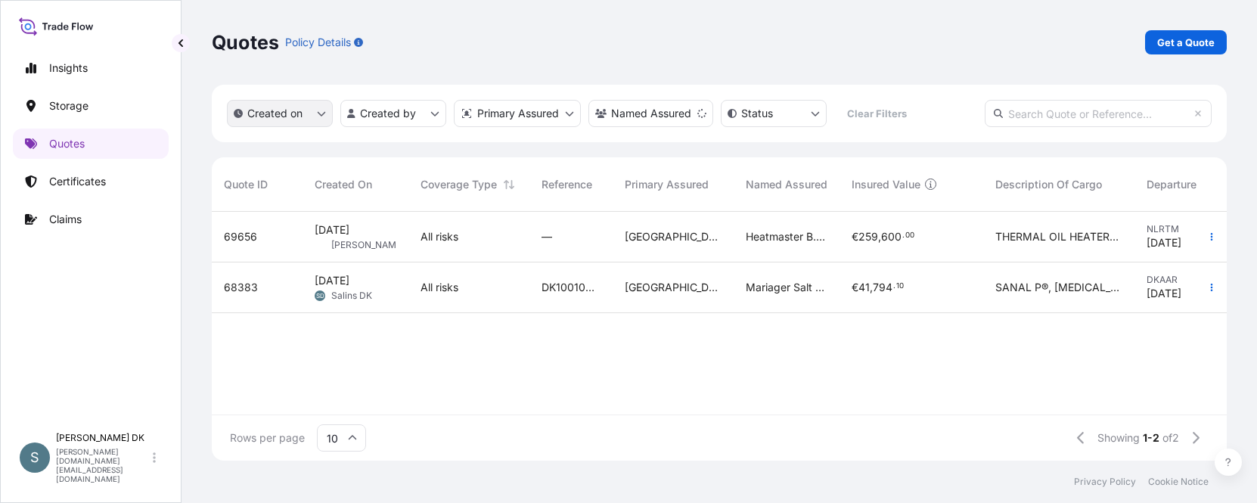
click at [308, 115] on button "Created on" at bounding box center [280, 113] width 106 height 27
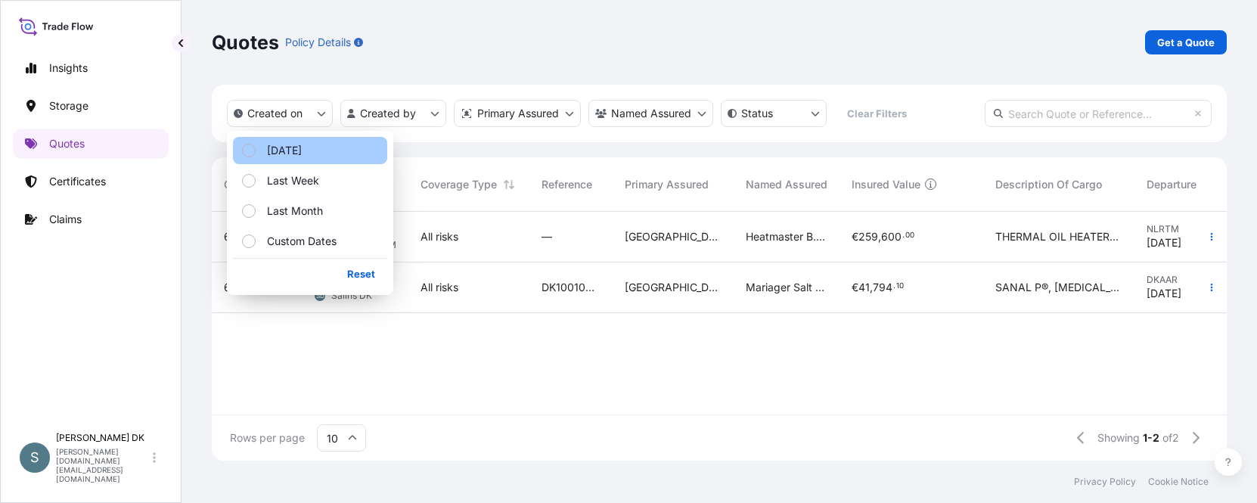
click at [300, 151] on button "[DATE]" at bounding box center [310, 150] width 154 height 27
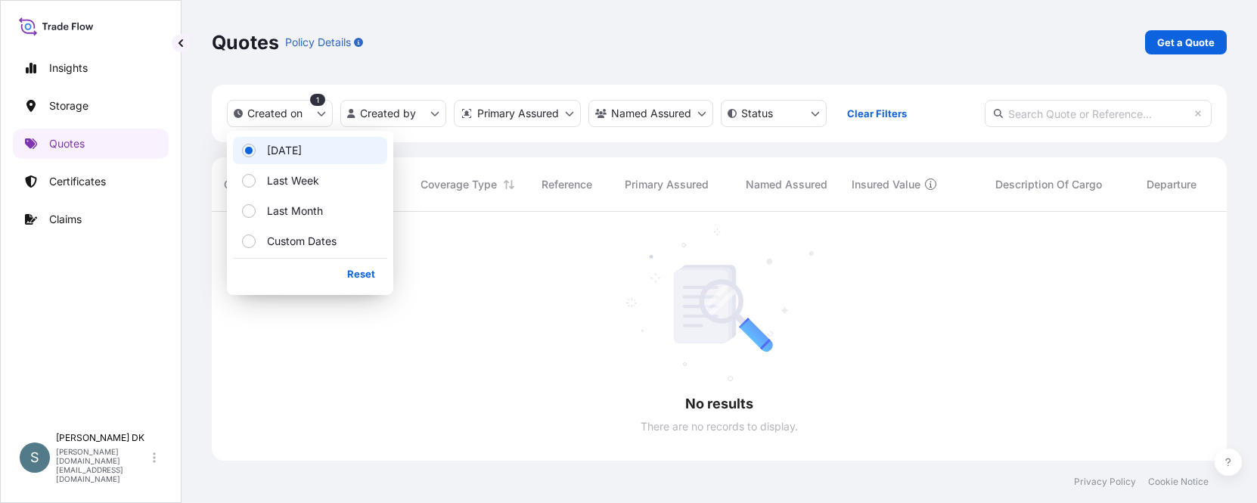
scroll to position [292, 1004]
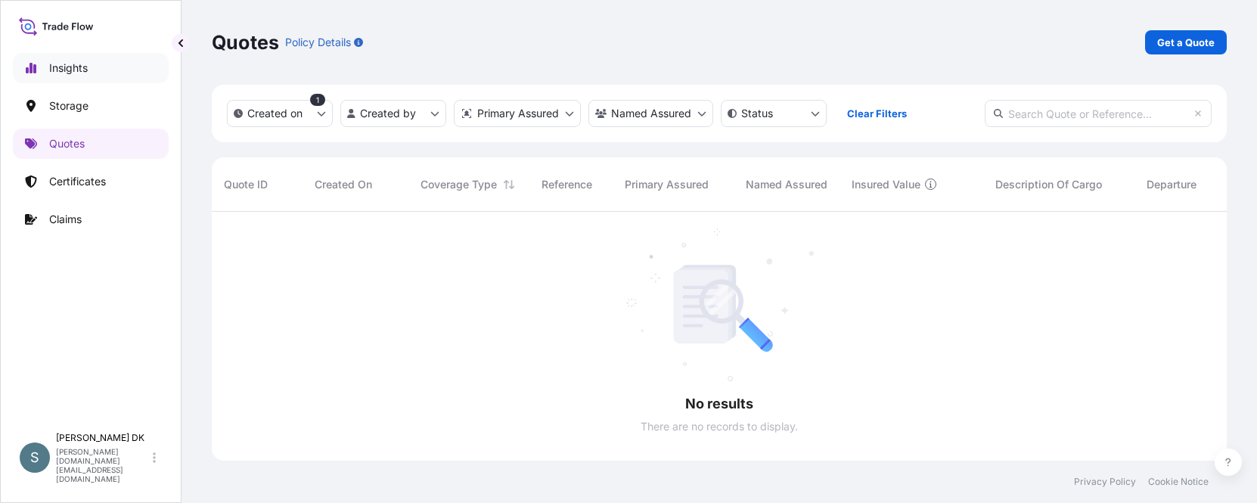
click at [99, 75] on link "Insights" at bounding box center [91, 68] width 156 height 30
select select "2025"
